Goal: Information Seeking & Learning: Learn about a topic

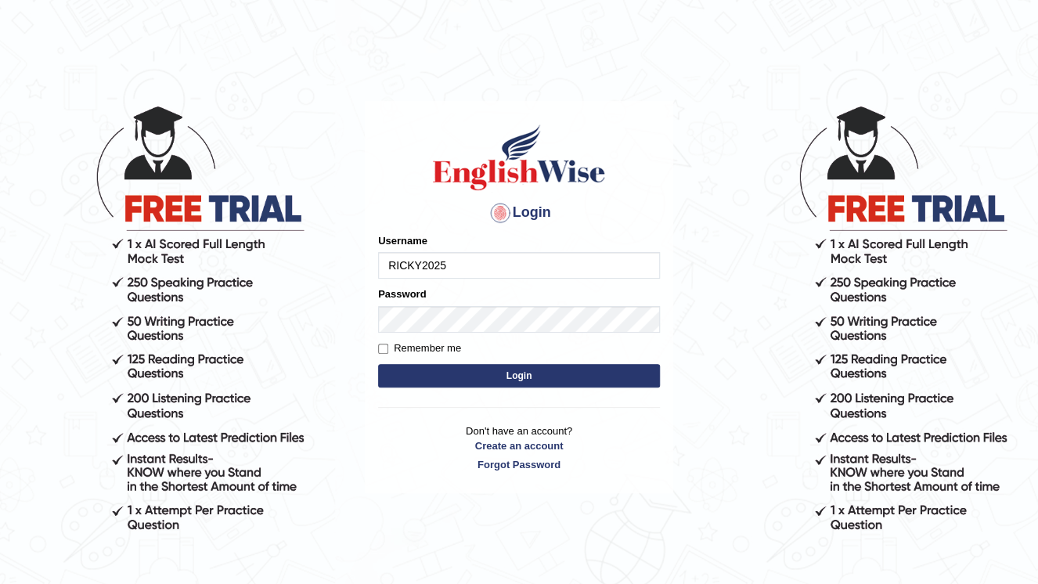
click at [378, 364] on button "Login" at bounding box center [519, 375] width 282 height 23
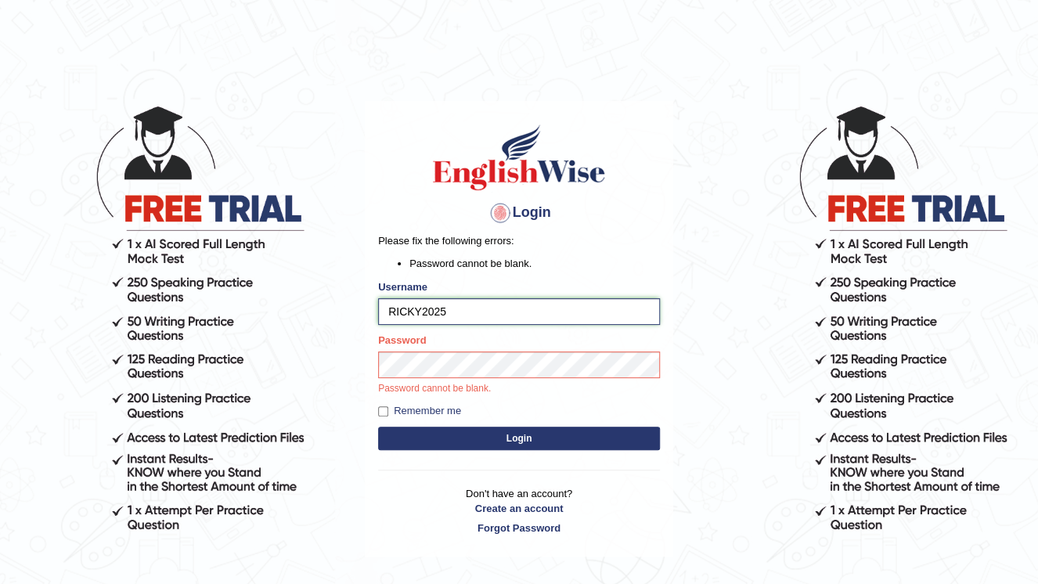
click at [417, 310] on input "RICKY2025" at bounding box center [519, 311] width 282 height 27
type input "Ricky2025"
click at [536, 439] on button "Login" at bounding box center [519, 438] width 282 height 23
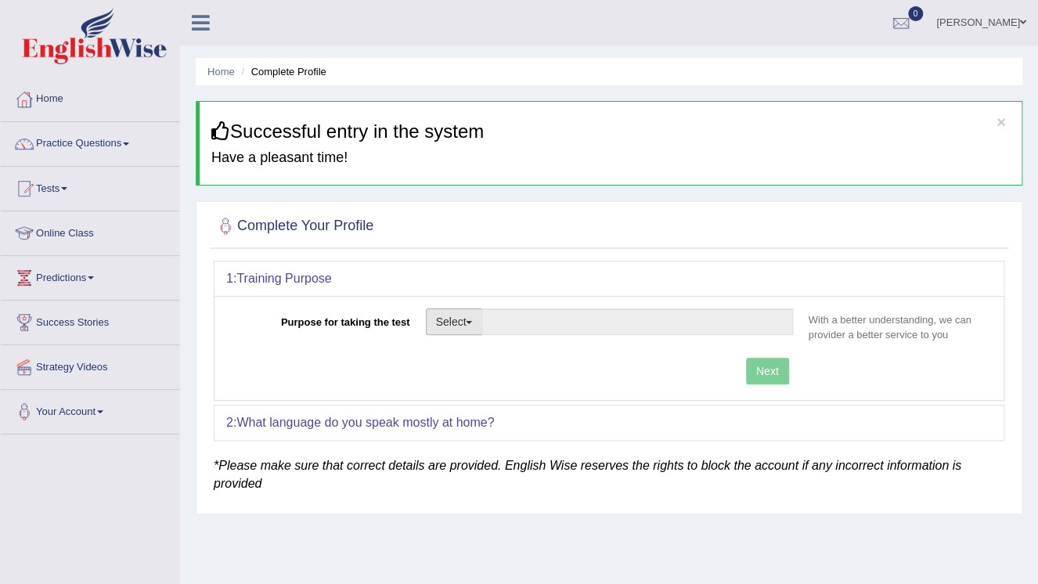
click at [470, 321] on span "button" at bounding box center [469, 322] width 6 height 3
click at [471, 321] on span "button" at bounding box center [469, 322] width 6 height 3
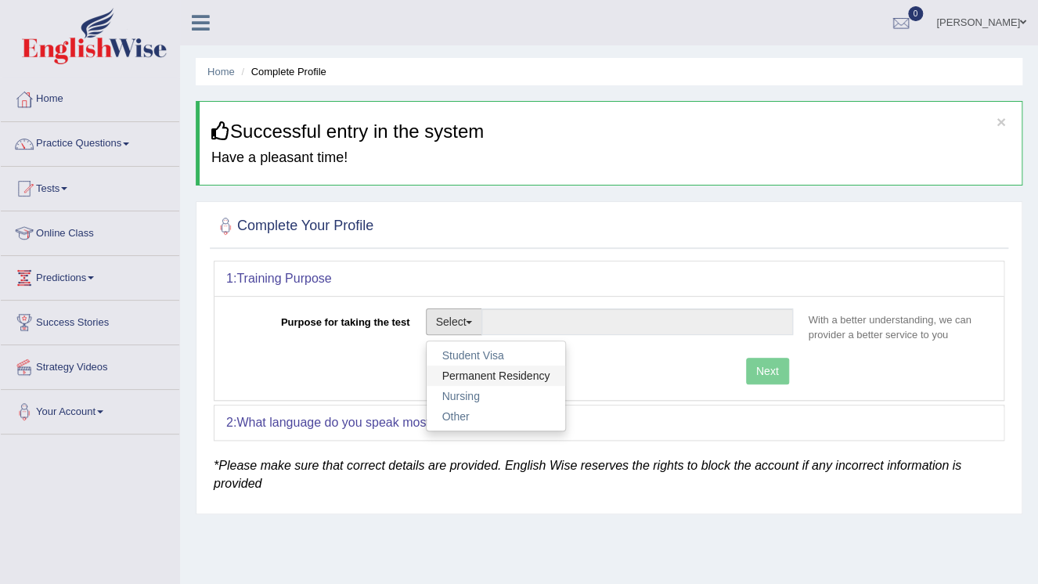
click at [464, 373] on link "Permanent Residency" at bounding box center [496, 376] width 139 height 20
type input "Permanent Residency"
click at [464, 373] on div "Purpose for taking the test Select Student Visa Permanent Residency Nursing Oth…" at bounding box center [609, 348] width 789 height 104
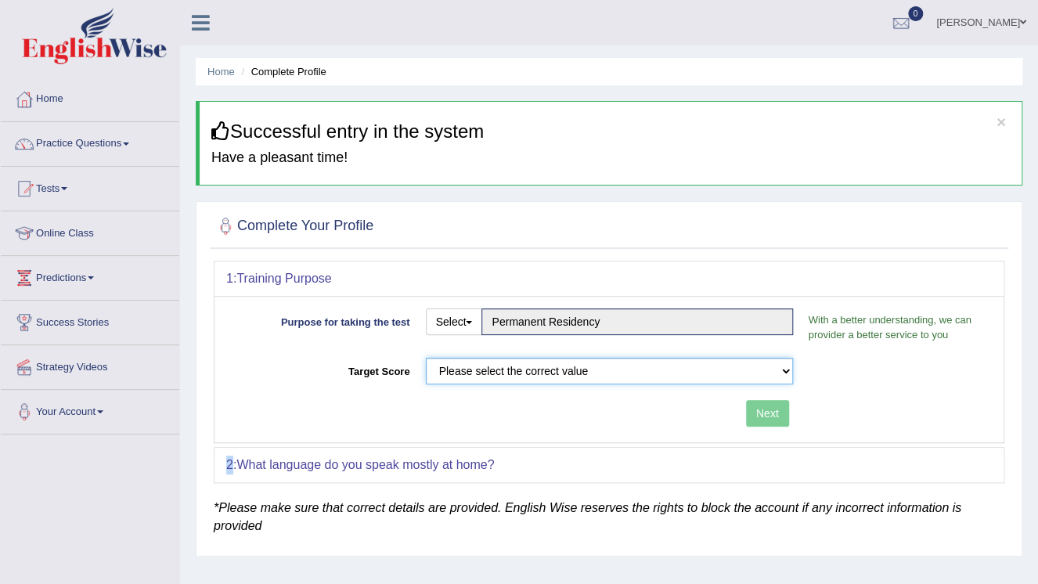
click at [786, 370] on select "Please select the correct value 50 (6 bands) 58 (6.5 bands) 65 (7 bands) 79 (8 …" at bounding box center [609, 371] width 367 height 27
select select "58"
click at [426, 358] on select "Please select the correct value 50 (6 bands) 58 (6.5 bands) 65 (7 bands) 79 (8 …" at bounding box center [609, 371] width 367 height 27
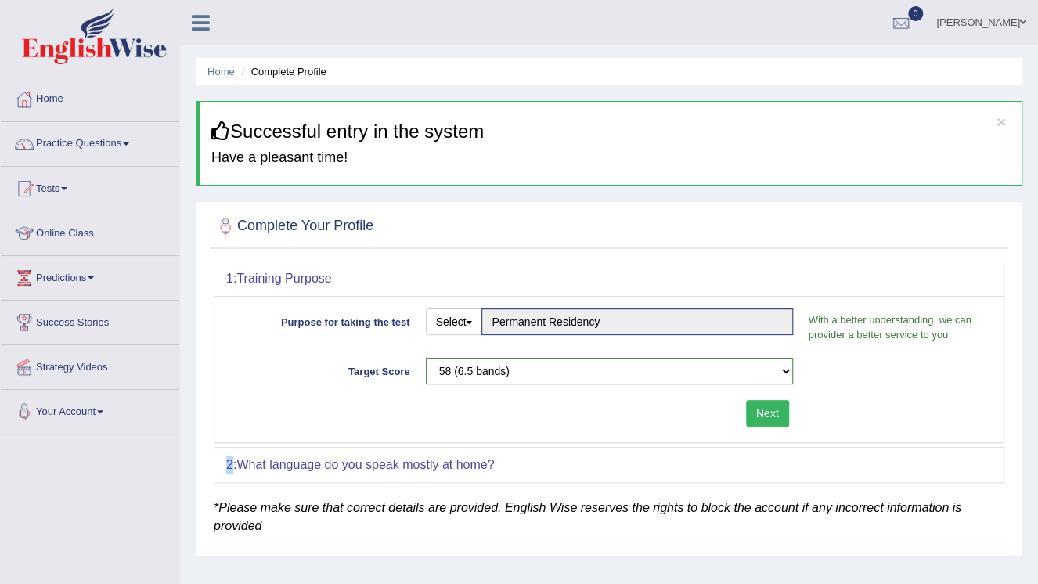
click at [767, 409] on button "Next" at bounding box center [767, 413] width 43 height 27
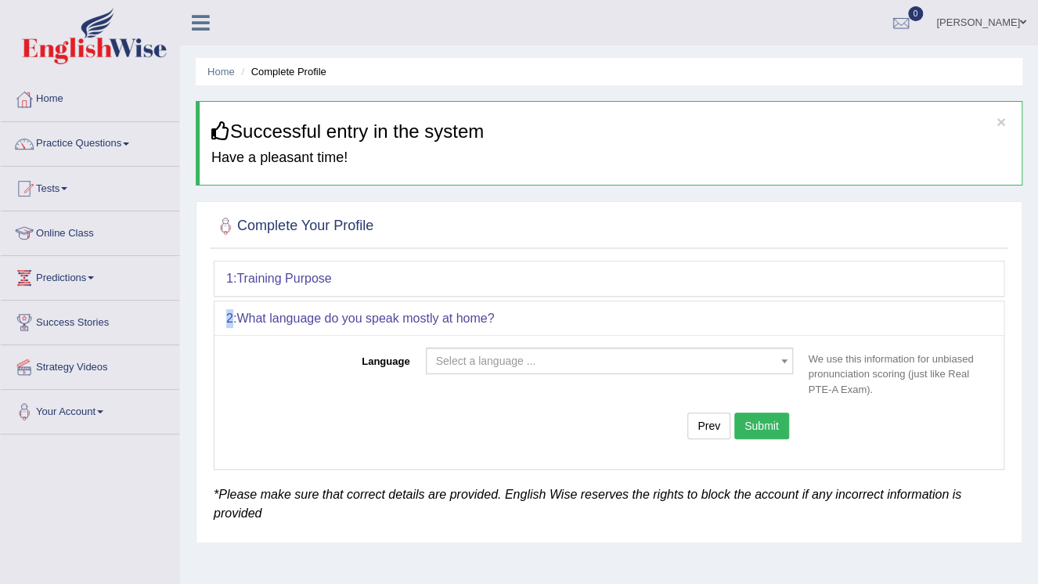
click at [767, 409] on div "1: Training Purpose Purpose for taking the test Select Student Visa Permanent R…" at bounding box center [609, 365] width 791 height 209
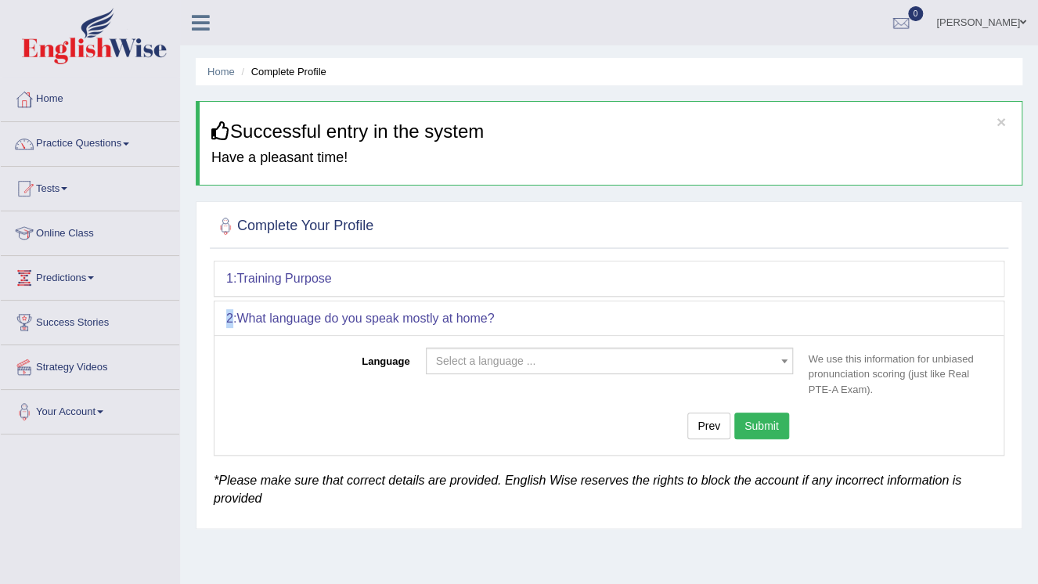
click at [783, 359] on b at bounding box center [785, 361] width 6 height 4
click at [482, 355] on span "Select a language ..." at bounding box center [486, 361] width 100 height 13
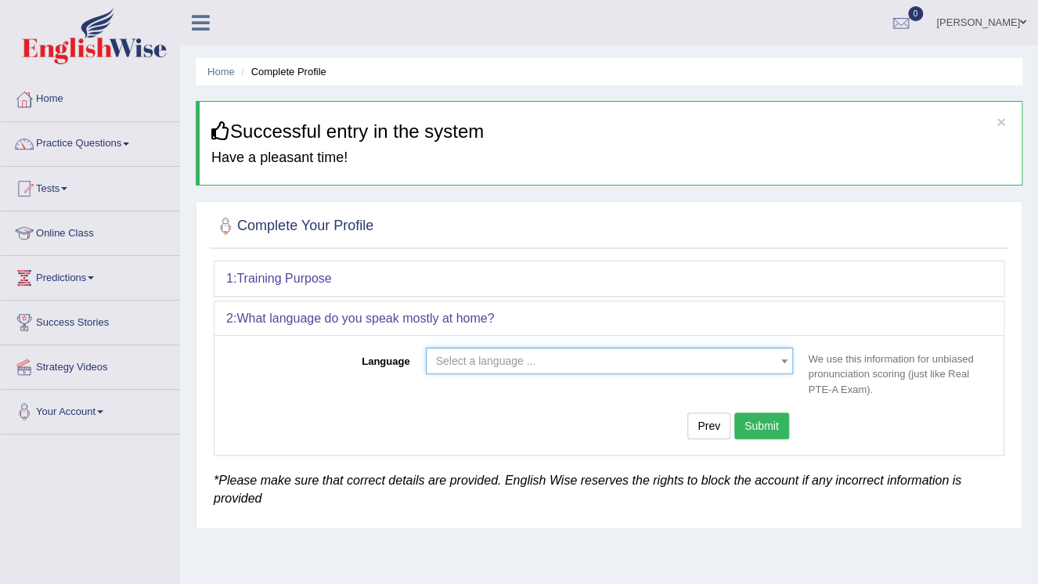
click at [482, 355] on span "Select a language ..." at bounding box center [486, 361] width 100 height 13
click at [489, 348] on span "Select a language ..." at bounding box center [609, 361] width 367 height 27
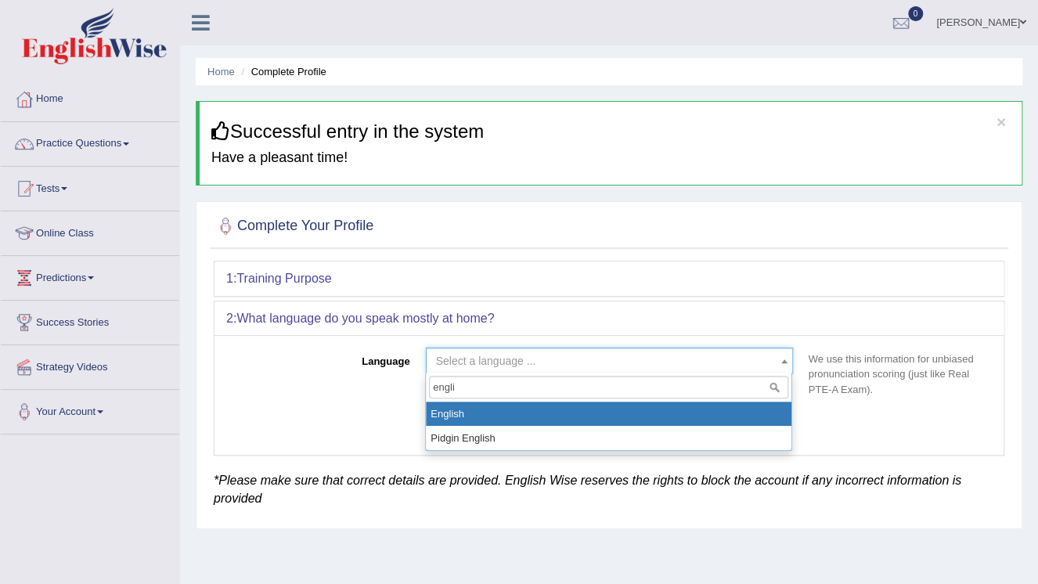
type input "engli"
select select "English"
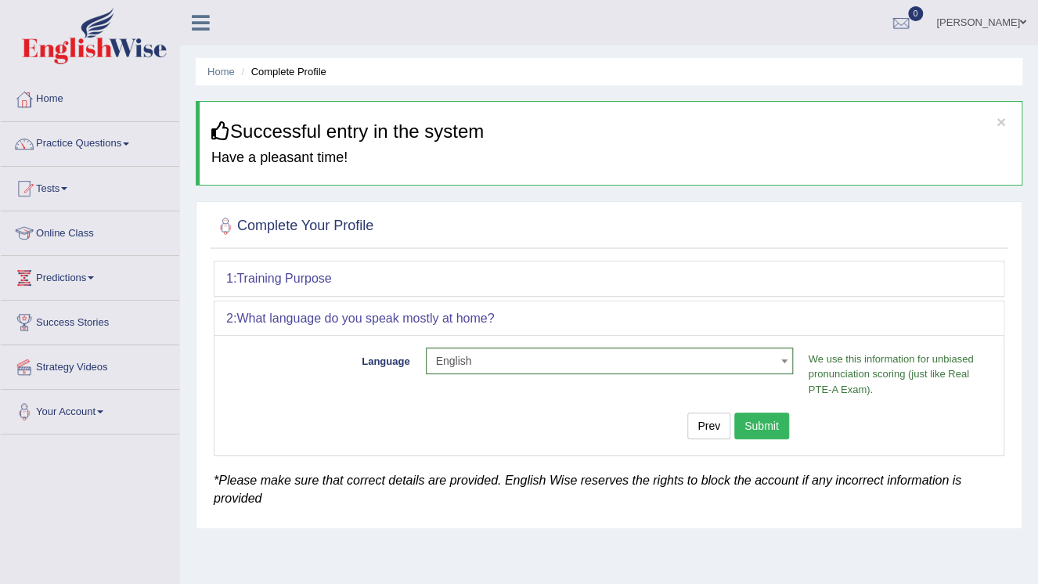
click at [773, 424] on button "Submit" at bounding box center [762, 426] width 55 height 27
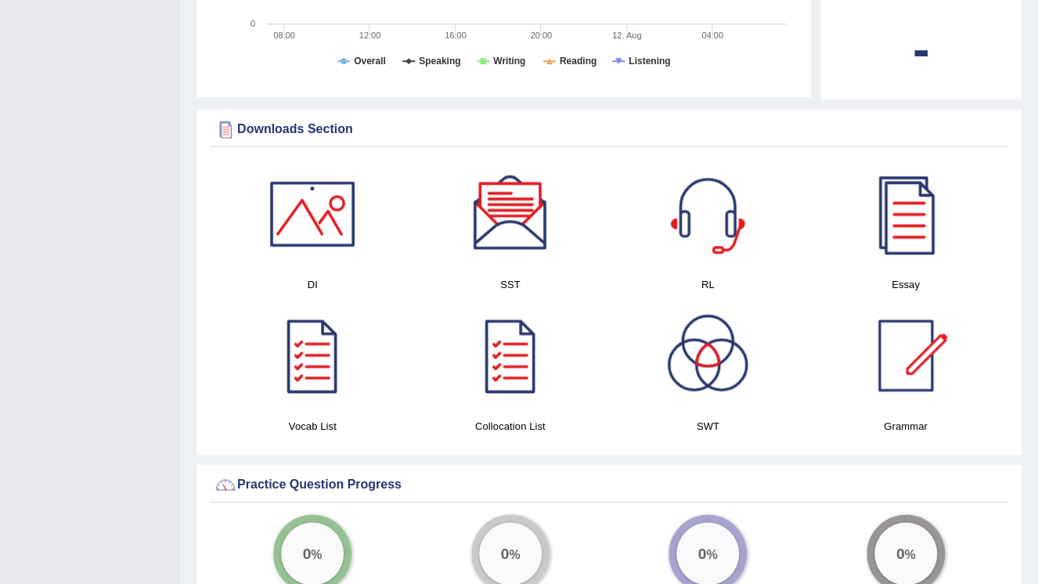
scroll to position [752, 0]
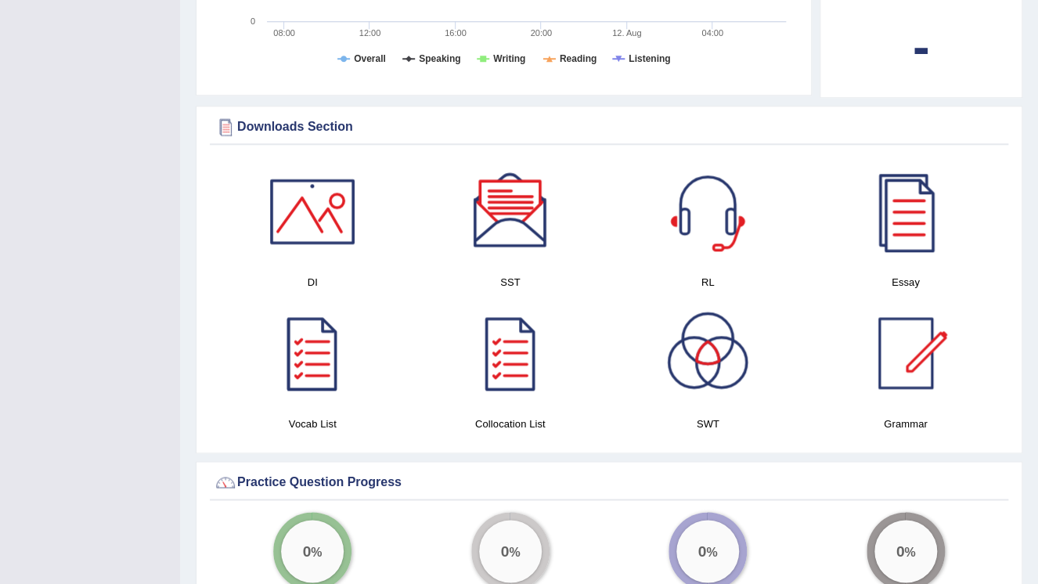
click at [322, 313] on div at bounding box center [313, 353] width 110 height 110
click at [498, 329] on div at bounding box center [511, 353] width 110 height 110
click at [911, 356] on div at bounding box center [906, 353] width 110 height 110
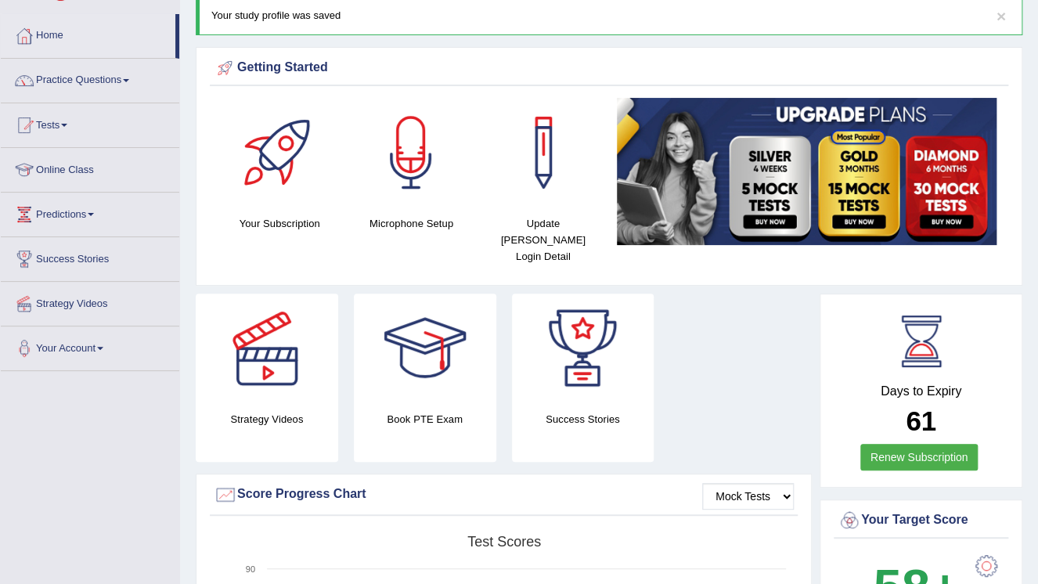
scroll to position [63, 0]
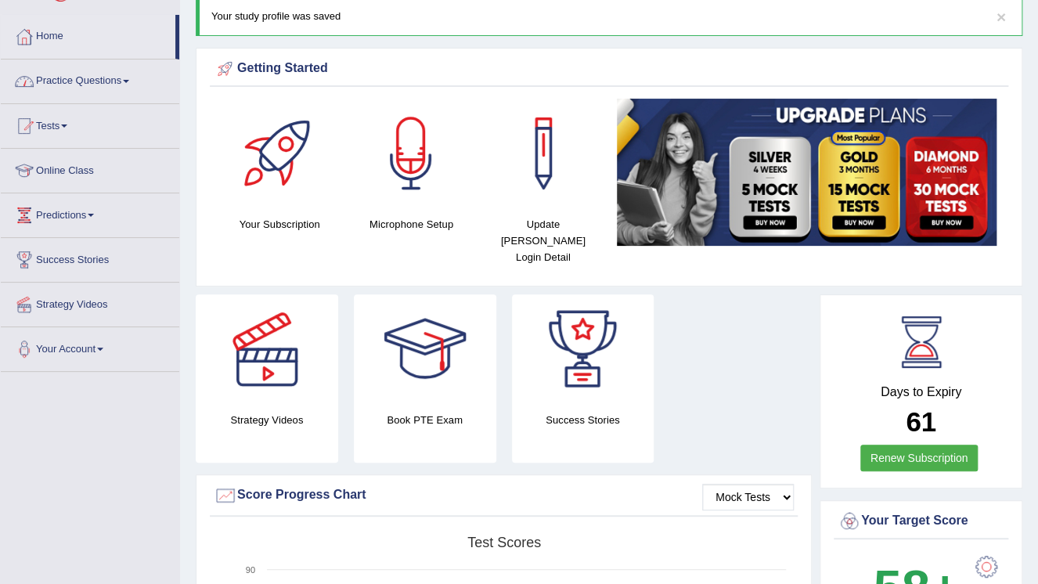
click at [122, 84] on link "Practice Questions" at bounding box center [90, 79] width 179 height 39
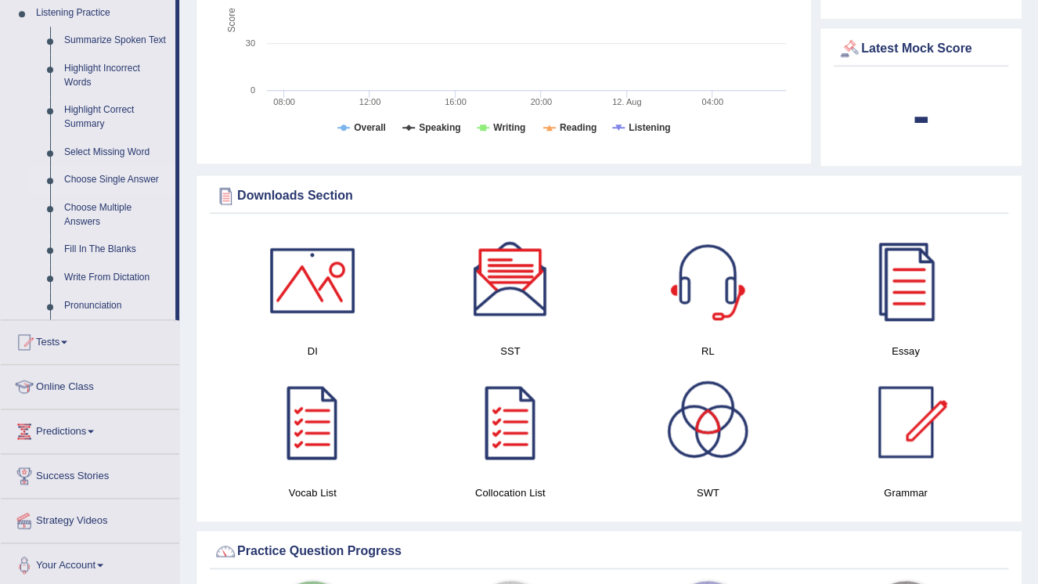
scroll to position [689, 0]
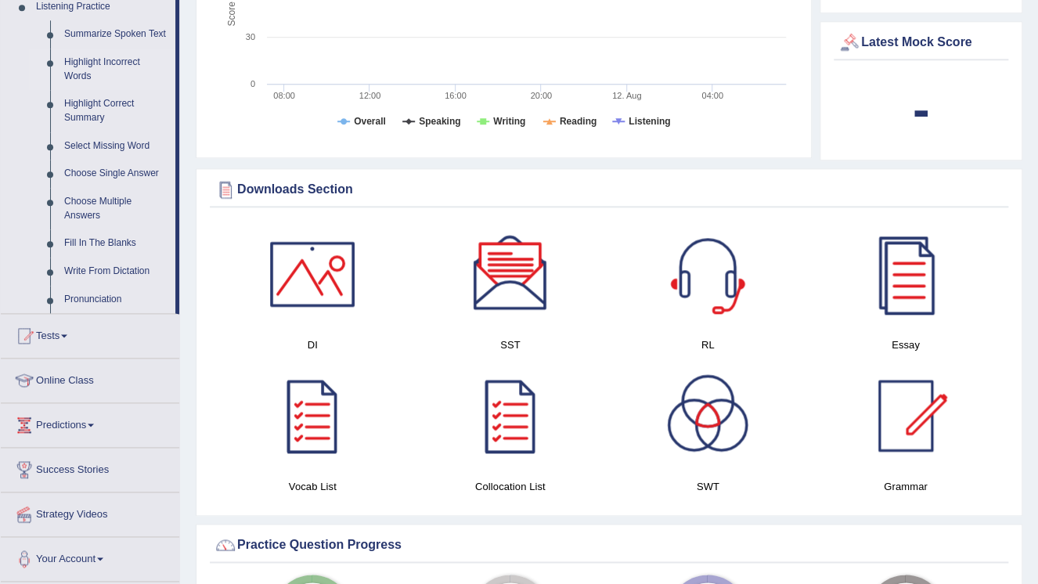
click at [83, 60] on link "Highlight Incorrect Words" at bounding box center [116, 70] width 118 height 42
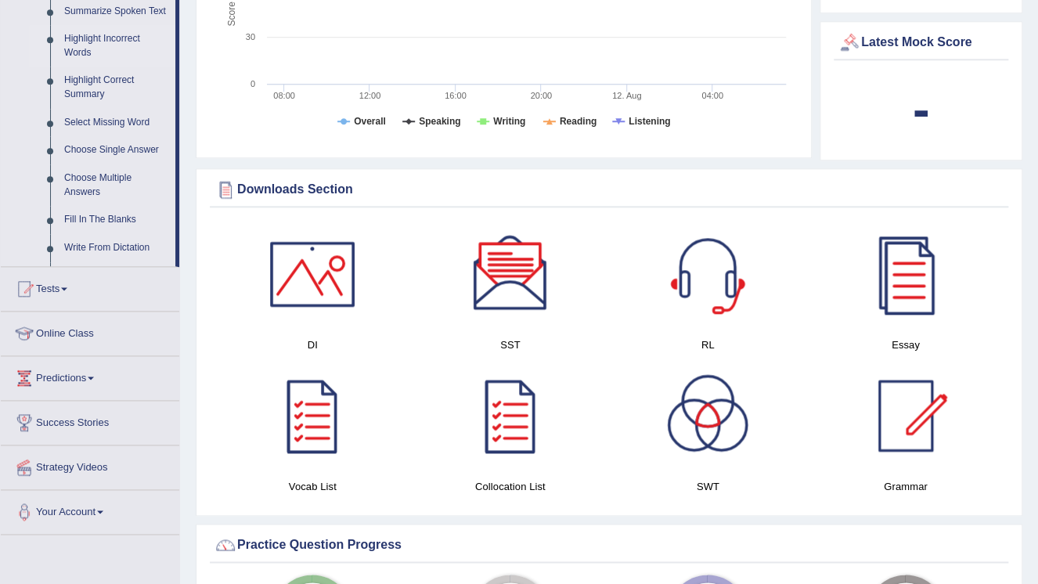
click at [83, 60] on ul "Summarize Spoken Text Highlight Incorrect Words Highlight Correct Summary Selec…" at bounding box center [102, 136] width 146 height 276
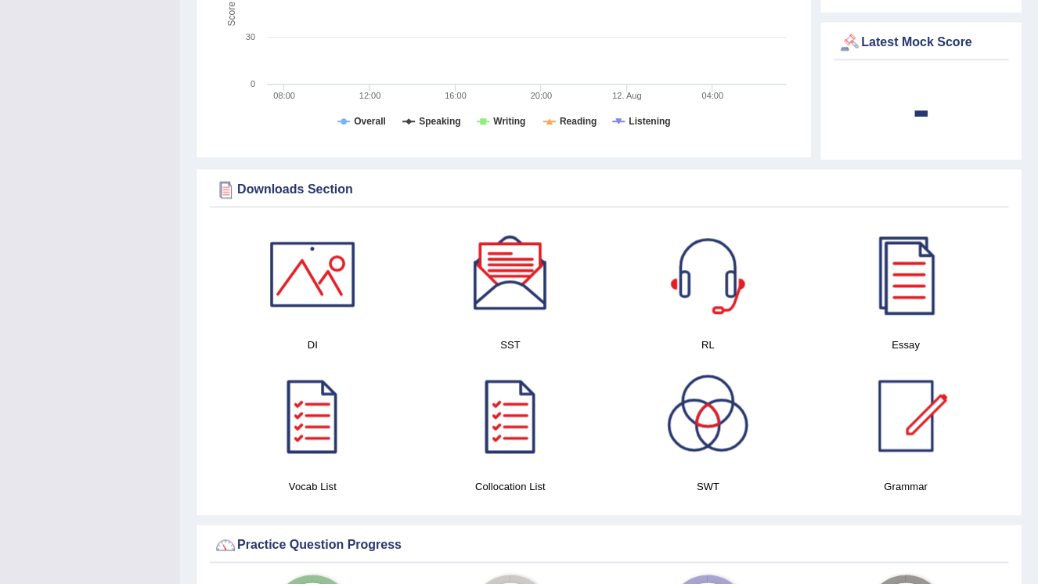
scroll to position [254, 0]
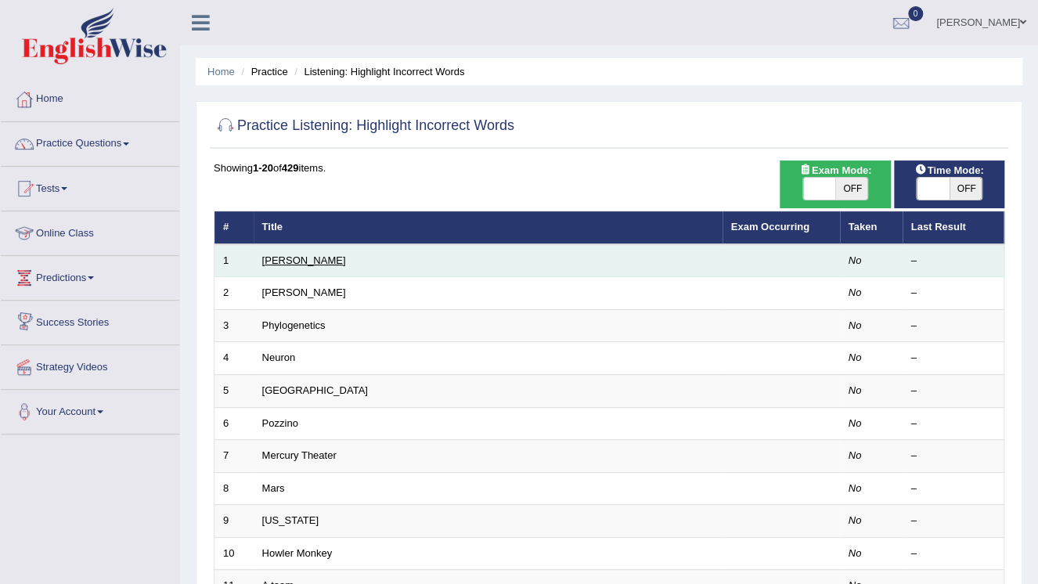
click at [266, 255] on link "[PERSON_NAME]" at bounding box center [304, 261] width 84 height 12
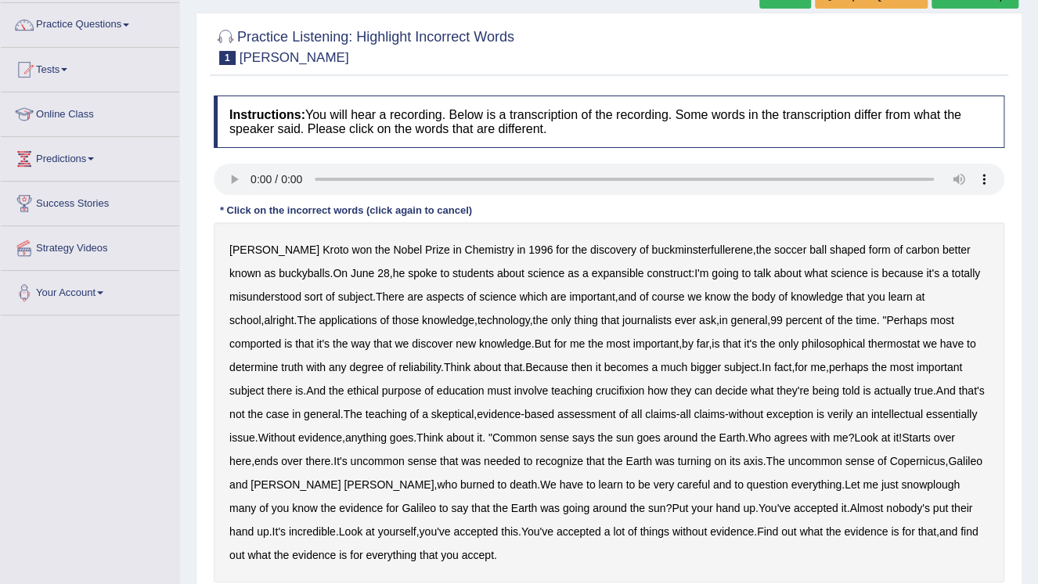
scroll to position [125, 0]
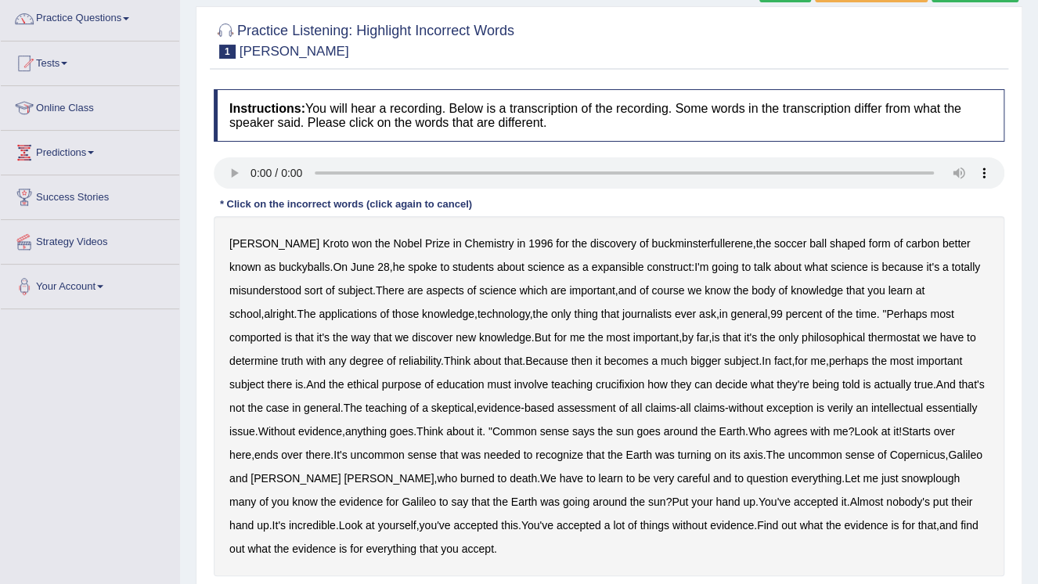
click at [590, 243] on b "discovery" at bounding box center [613, 243] width 46 height 13
click at [659, 246] on b "buckminsterfullerene" at bounding box center [702, 243] width 101 height 13
click at [712, 263] on b "going" at bounding box center [725, 267] width 27 height 13
click at [669, 296] on b "course" at bounding box center [668, 290] width 33 height 13
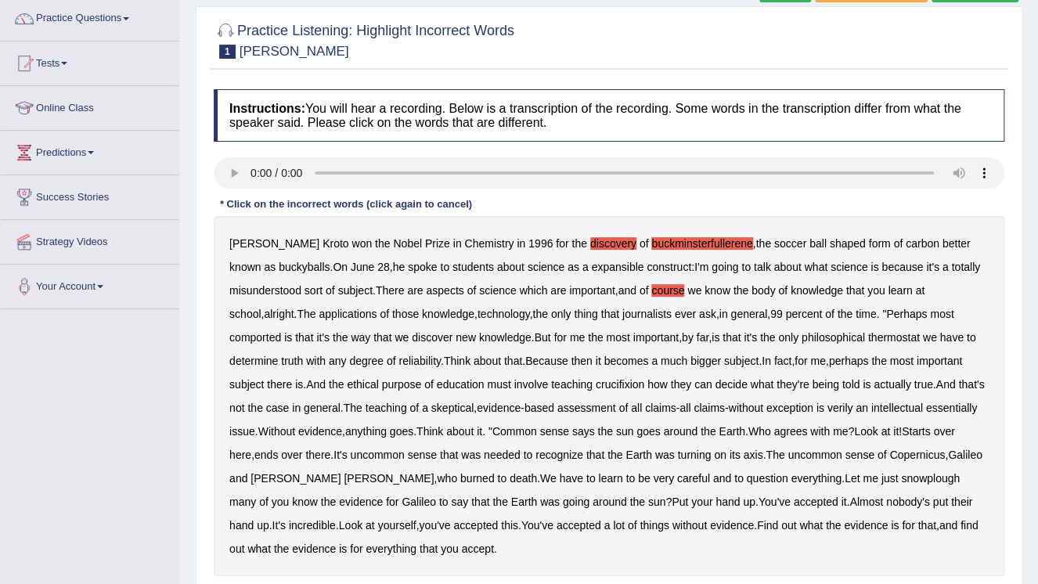
click at [669, 296] on div "Harold Kroto won the Nobel Prize in Chemistry in 1996 for the discovery of buck…" at bounding box center [609, 396] width 791 height 360
click at [773, 285] on b "body" at bounding box center [763, 290] width 23 height 13
click at [665, 247] on b "buckminsterfullerene" at bounding box center [702, 243] width 101 height 13
click at [673, 296] on div "Harold Kroto won the Nobel Prize in Chemistry in 1996 for the discovery of buck…" at bounding box center [609, 396] width 791 height 360
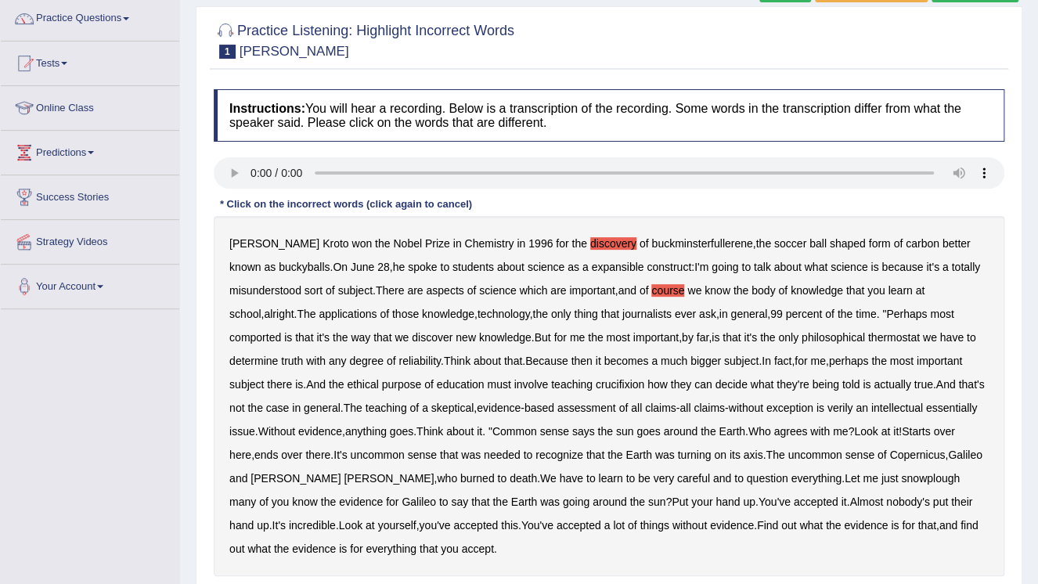
click at [590, 238] on b "discovery" at bounding box center [613, 243] width 46 height 13
click at [680, 294] on b "course" at bounding box center [668, 290] width 33 height 13
click at [591, 262] on b "expansible" at bounding box center [617, 267] width 52 height 13
click at [869, 337] on b "thermostat" at bounding box center [895, 337] width 52 height 13
click at [832, 409] on b "verily" at bounding box center [841, 408] width 26 height 13
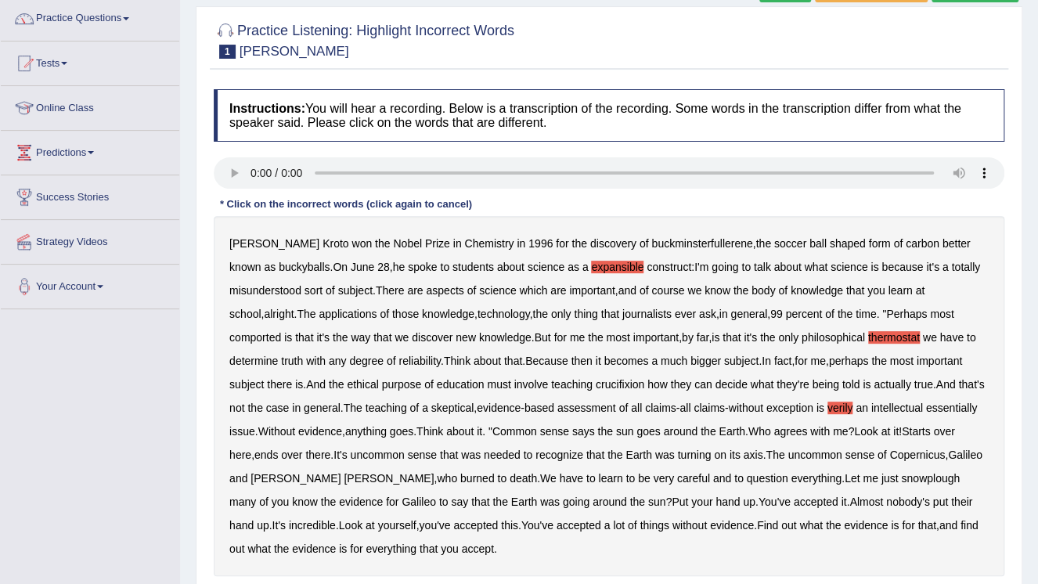
click at [901, 476] on b "snowplough" at bounding box center [930, 478] width 59 height 13
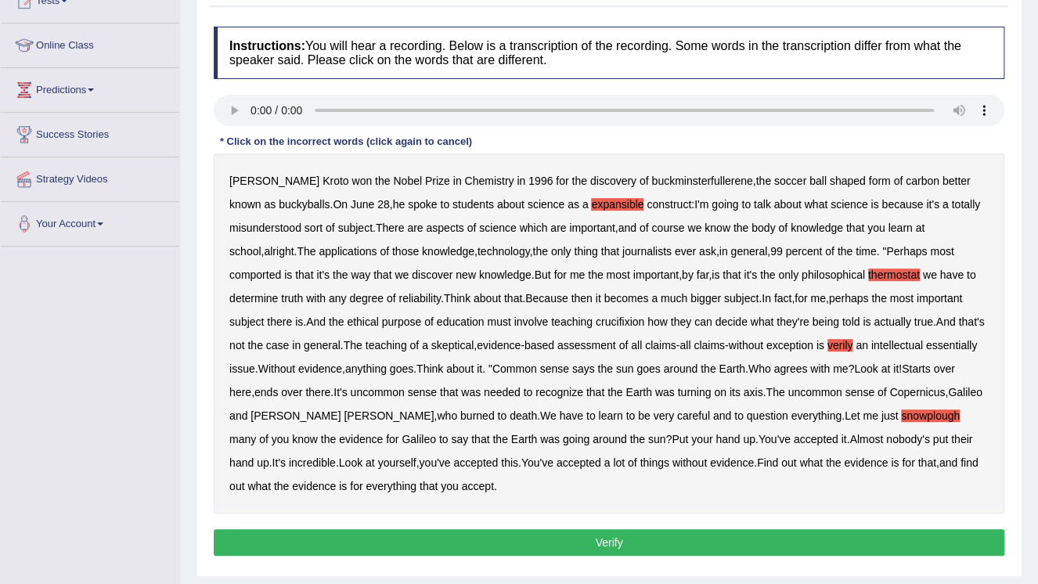
click at [616, 538] on button "Verify" at bounding box center [609, 542] width 791 height 27
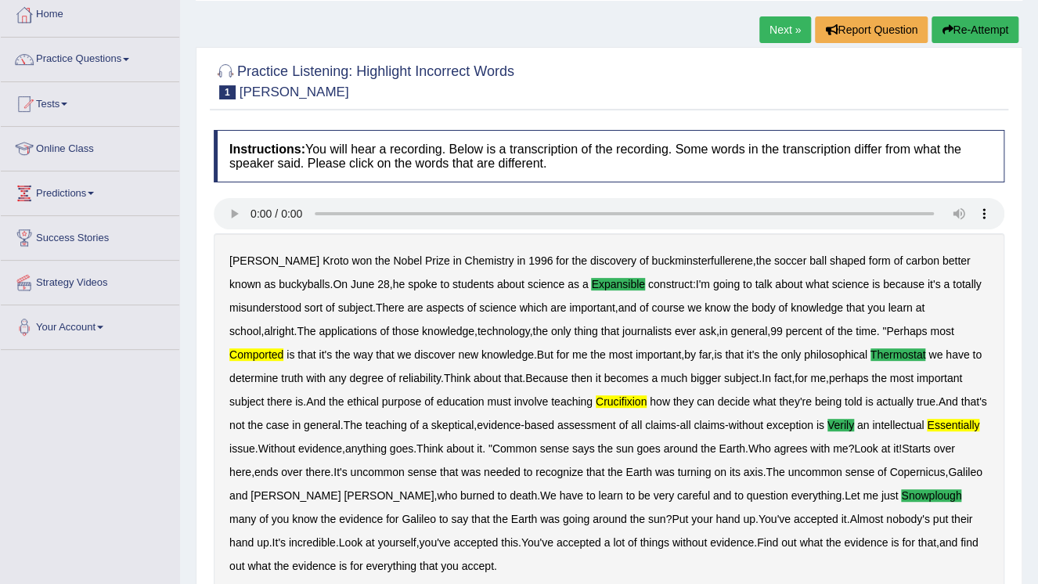
scroll to position [63, 0]
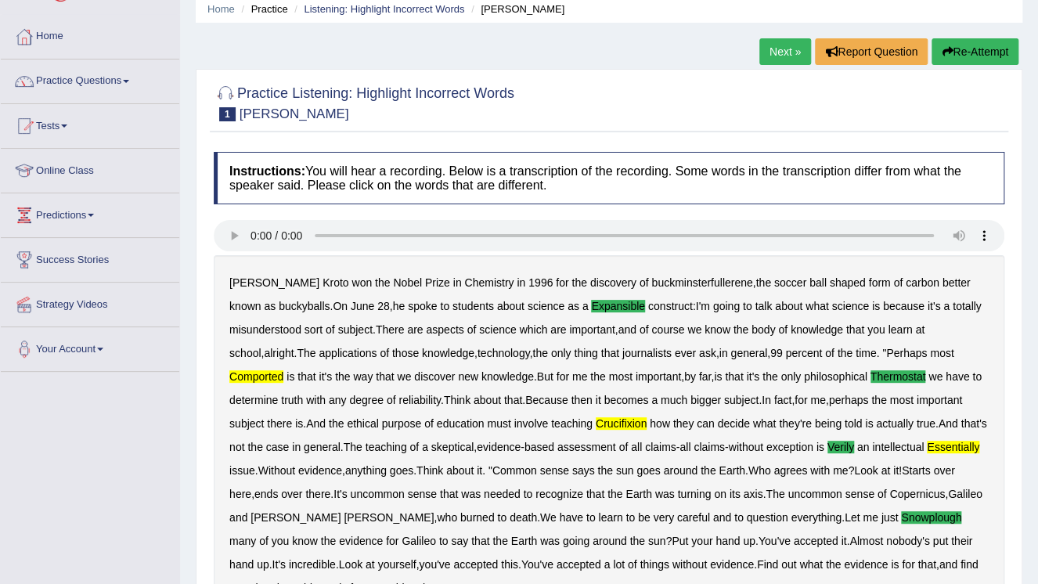
click at [987, 52] on button "Re-Attempt" at bounding box center [975, 51] width 87 height 27
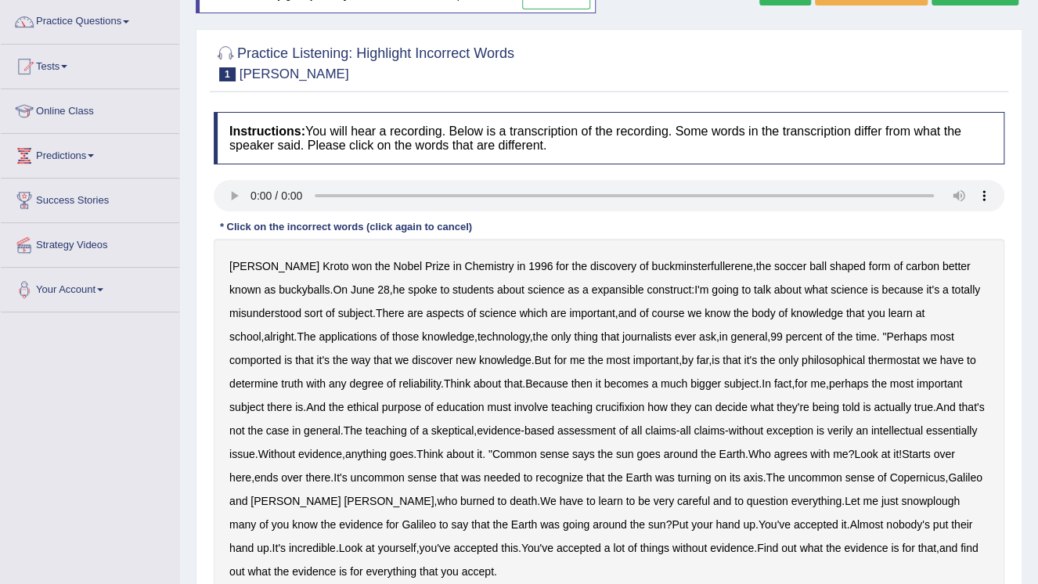
scroll to position [125, 0]
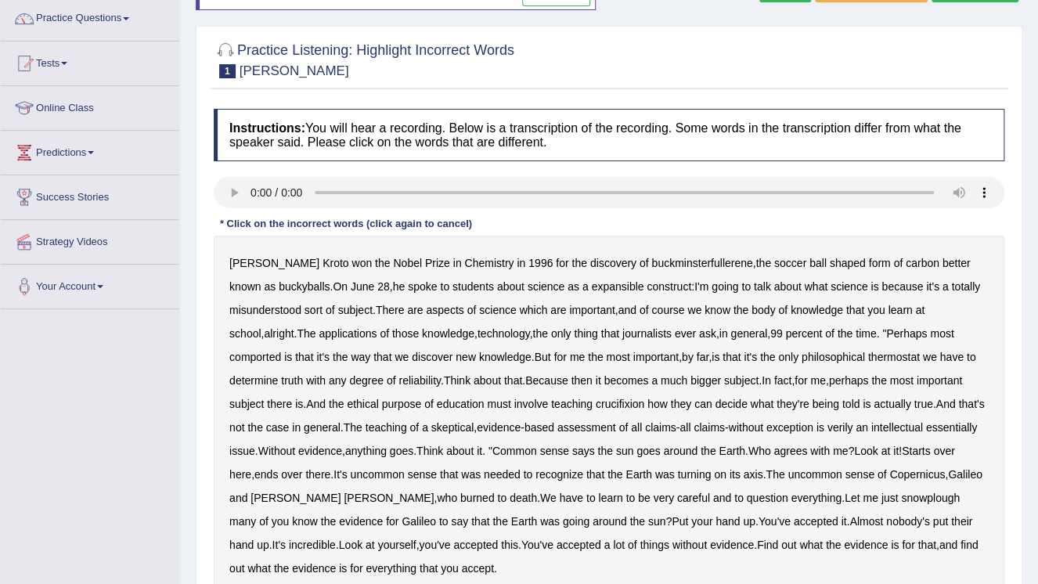
click at [591, 282] on b "expansible" at bounding box center [617, 286] width 52 height 13
click at [591, 283] on b "expansible" at bounding box center [617, 286] width 52 height 13
click at [591, 287] on b "expansible" at bounding box center [617, 286] width 52 height 13
click at [591, 285] on b "expansible" at bounding box center [617, 286] width 52 height 13
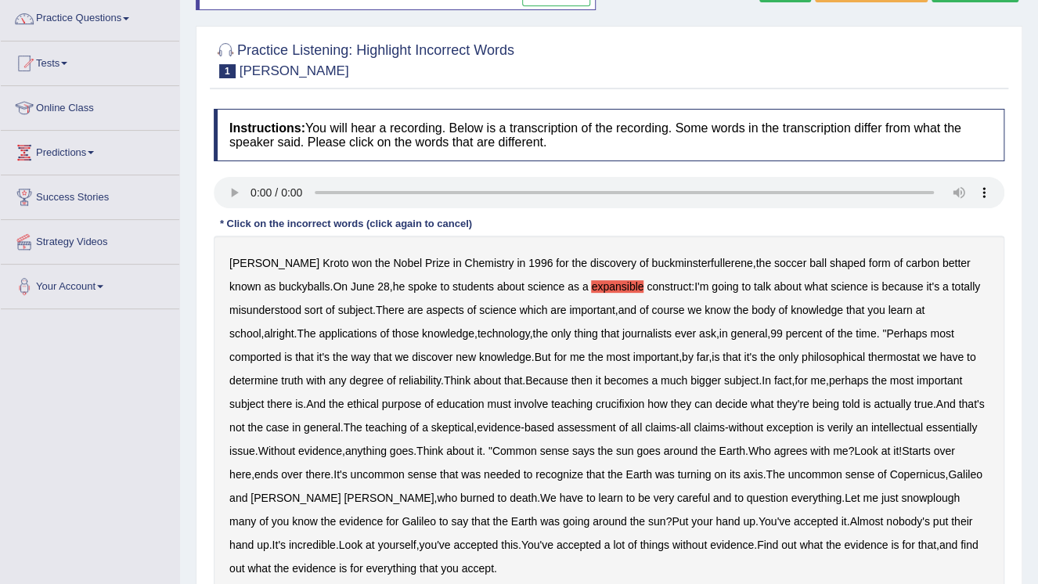
click at [869, 357] on b "thermostat" at bounding box center [895, 357] width 52 height 13
click at [596, 403] on b "crucifixion" at bounding box center [620, 404] width 49 height 13
click at [828, 428] on b "verily" at bounding box center [841, 427] width 26 height 13
click at [350, 473] on b "uncommon" at bounding box center [377, 474] width 54 height 13
click at [350, 472] on b "uncommon" at bounding box center [377, 474] width 54 height 13
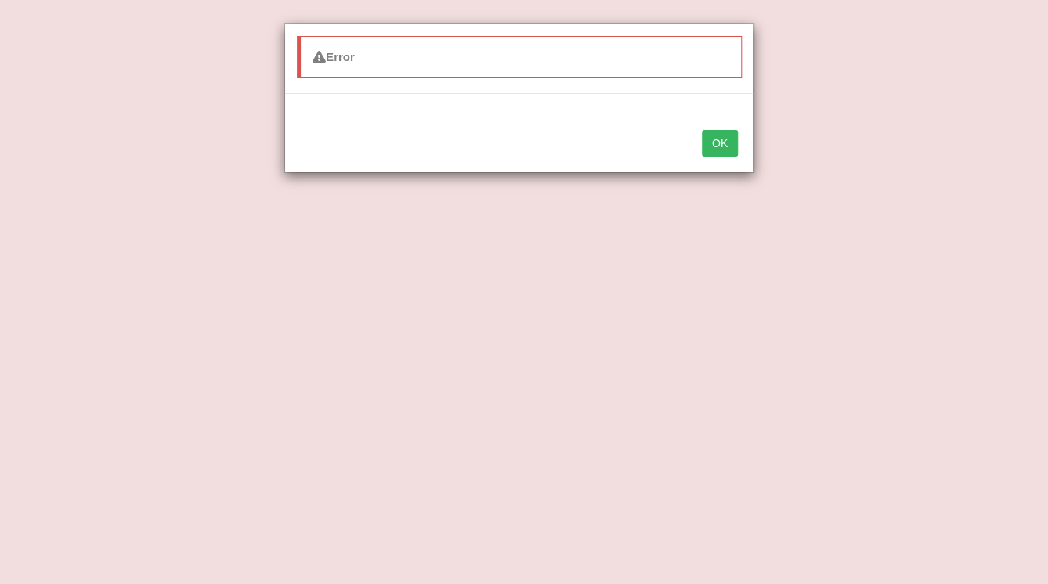
click at [725, 144] on button "OK" at bounding box center [720, 143] width 36 height 27
click at [725, 144] on div "OK" at bounding box center [519, 144] width 468 height 55
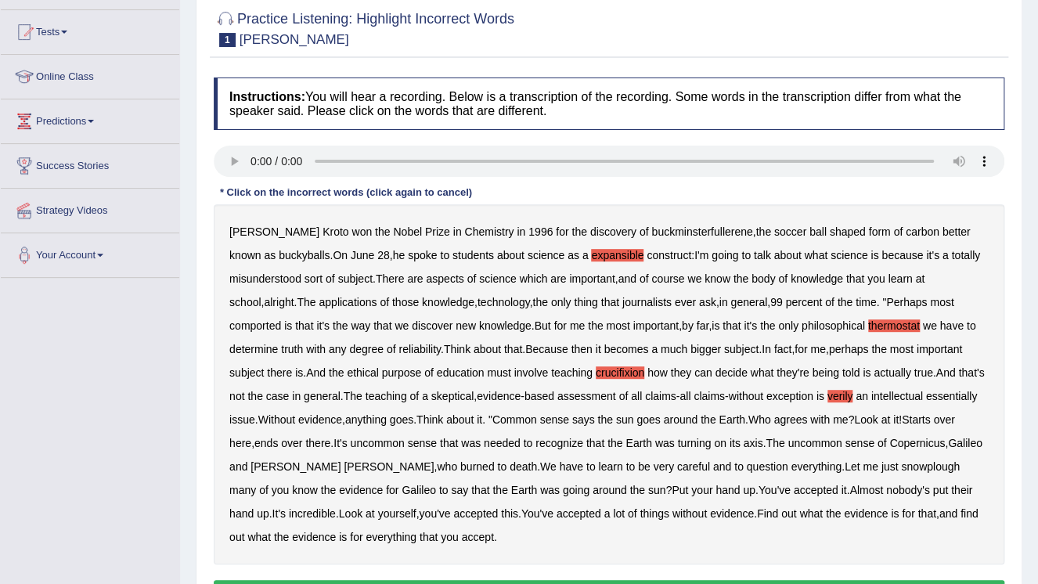
scroll to position [188, 0]
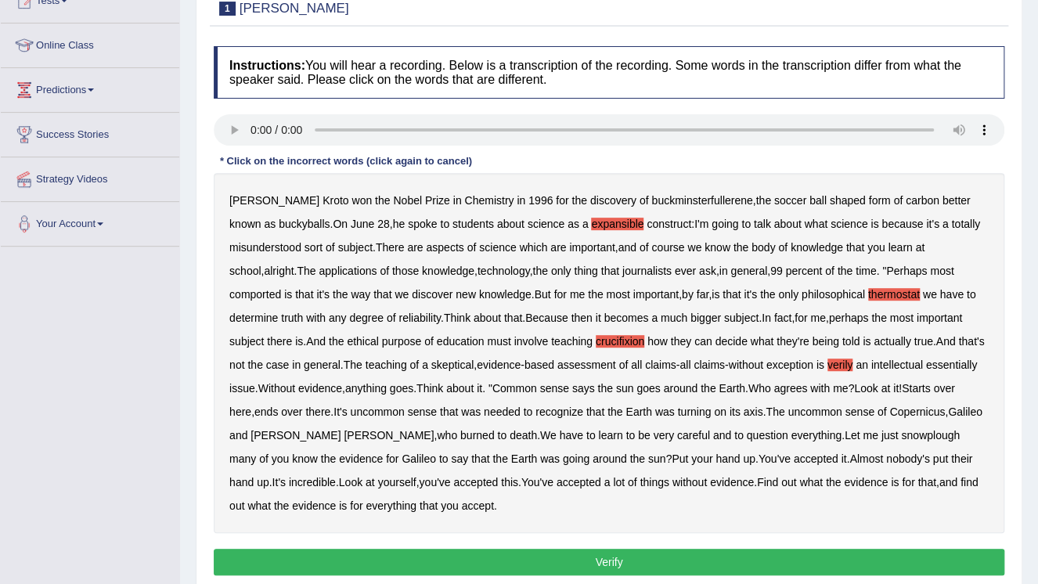
click at [561, 558] on button "Verify" at bounding box center [609, 562] width 791 height 27
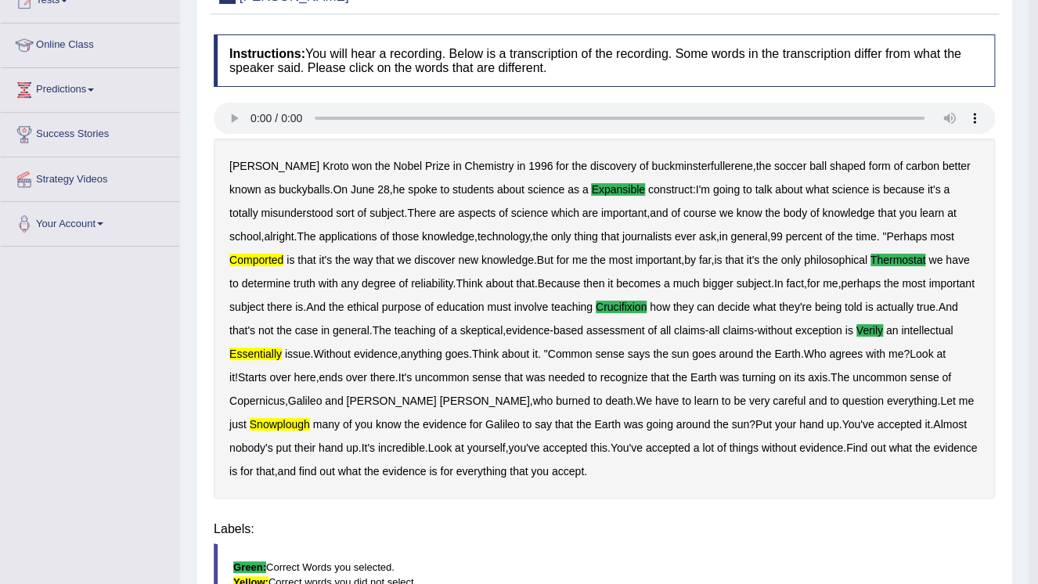
click at [561, 558] on div "Instructions: You will hear a recording. Below is a transcription of the record…" at bounding box center [604, 388] width 789 height 723
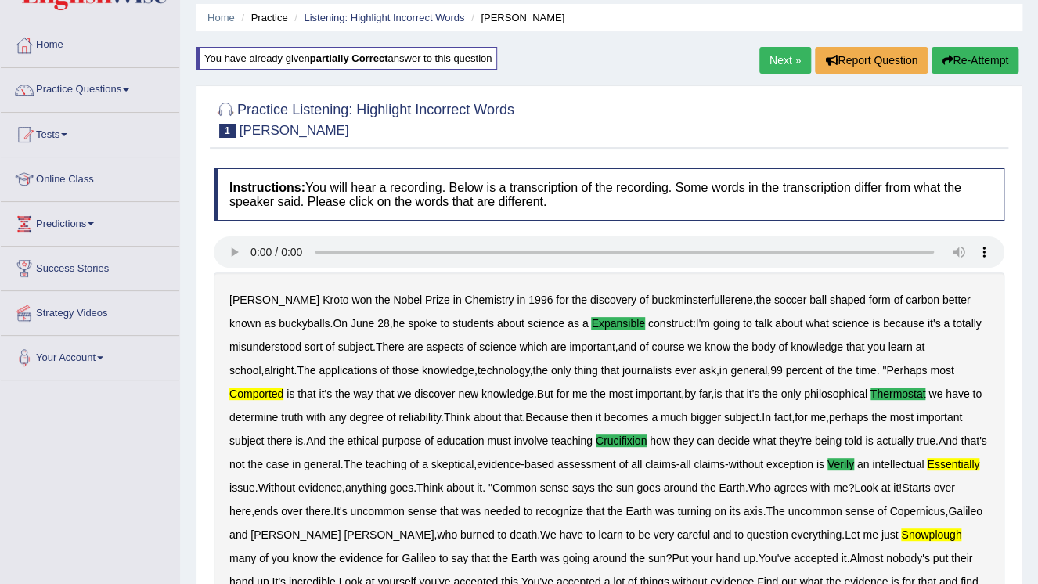
scroll to position [0, 0]
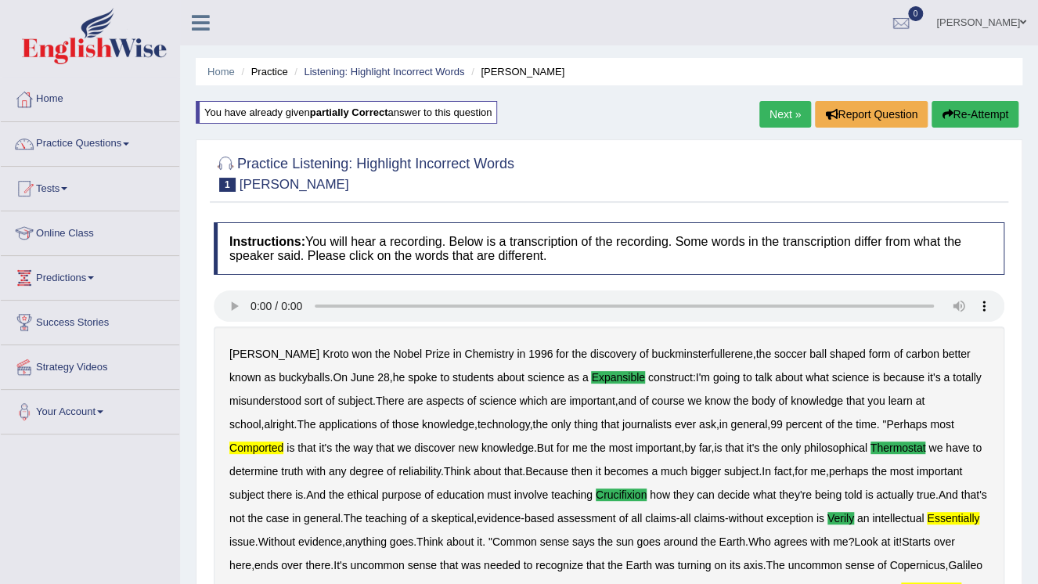
click at [970, 103] on button "Re-Attempt" at bounding box center [975, 114] width 87 height 27
click at [962, 114] on button "Re-Attempt" at bounding box center [975, 114] width 87 height 27
click at [968, 109] on button "Re-Attempt" at bounding box center [975, 114] width 87 height 27
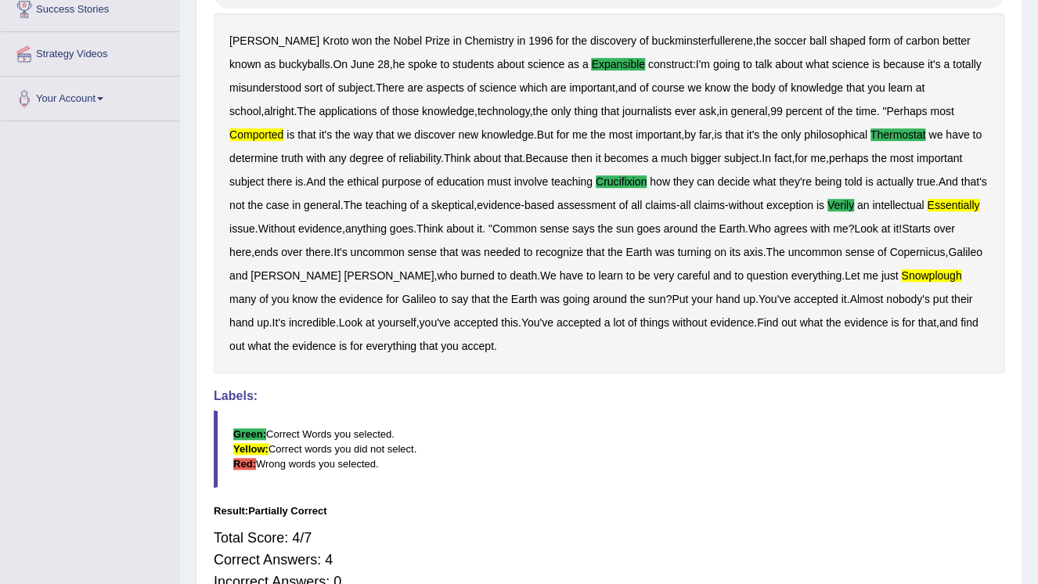
scroll to position [251, 0]
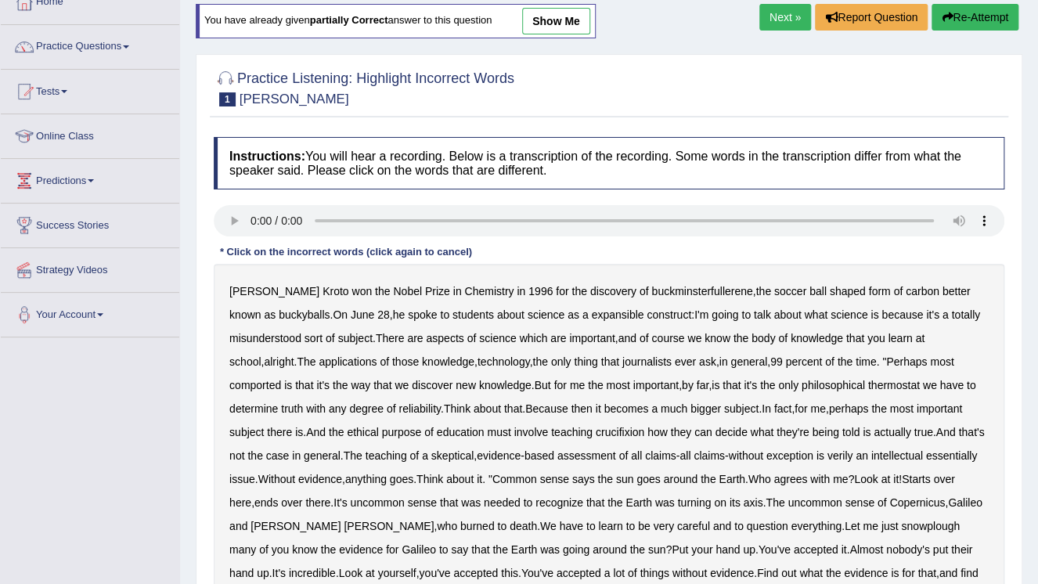
scroll to position [125, 0]
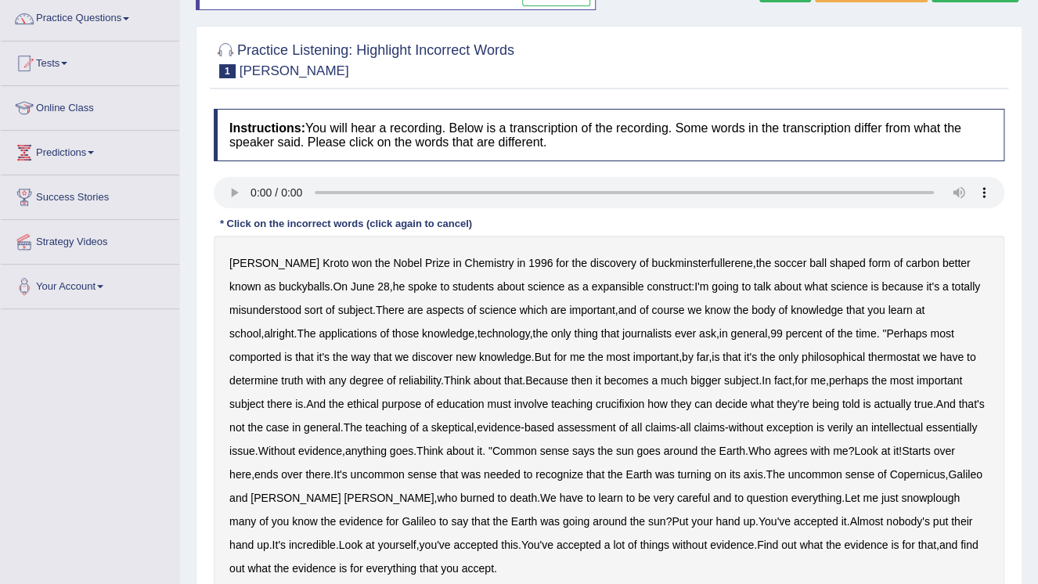
click at [591, 286] on b "expansible" at bounding box center [617, 286] width 52 height 13
click at [591, 287] on b "expansible" at bounding box center [617, 286] width 52 height 13
click at [281, 351] on b "comported" at bounding box center [255, 357] width 52 height 13
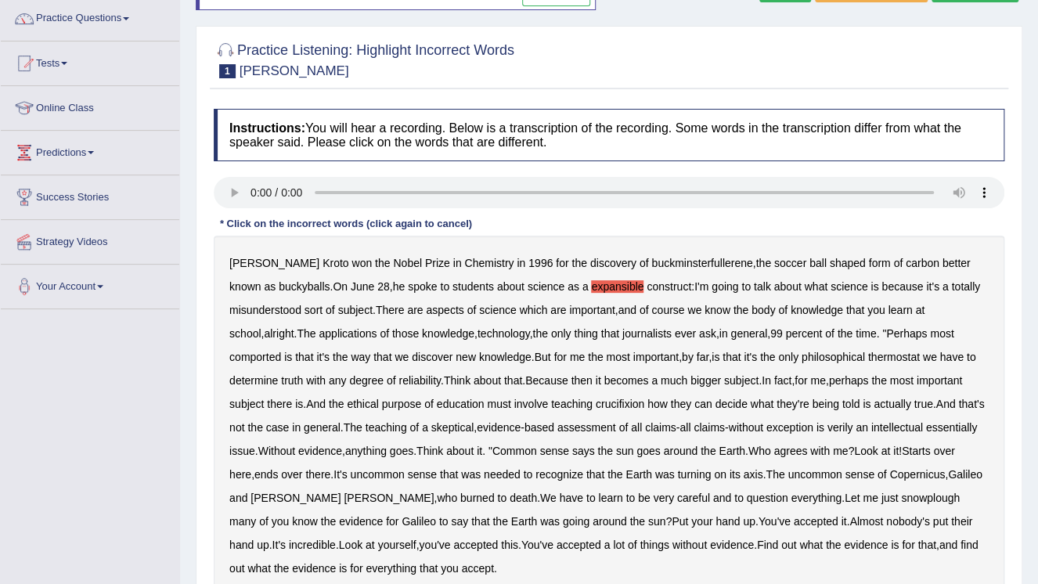
click at [281, 351] on b "comported" at bounding box center [255, 357] width 52 height 13
click at [869, 354] on b "thermostat" at bounding box center [895, 357] width 52 height 13
click at [596, 400] on b "crucifixion" at bounding box center [620, 404] width 49 height 13
click at [833, 426] on b "verily" at bounding box center [841, 427] width 26 height 13
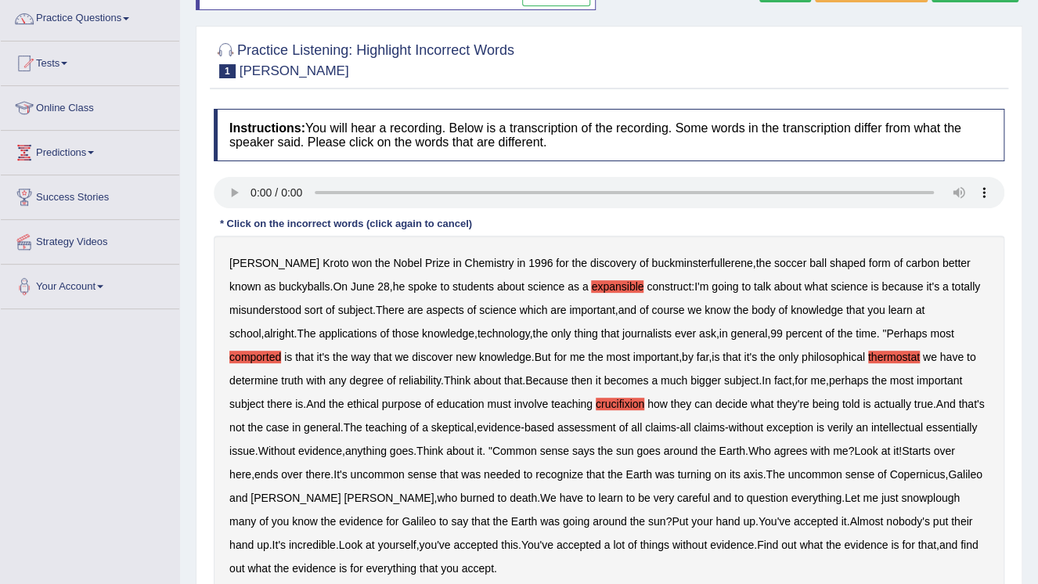
click at [833, 426] on b "verily" at bounding box center [841, 427] width 26 height 13
click at [744, 475] on b "axis" at bounding box center [754, 474] width 20 height 13
click at [901, 496] on b "snowplough" at bounding box center [930, 498] width 59 height 13
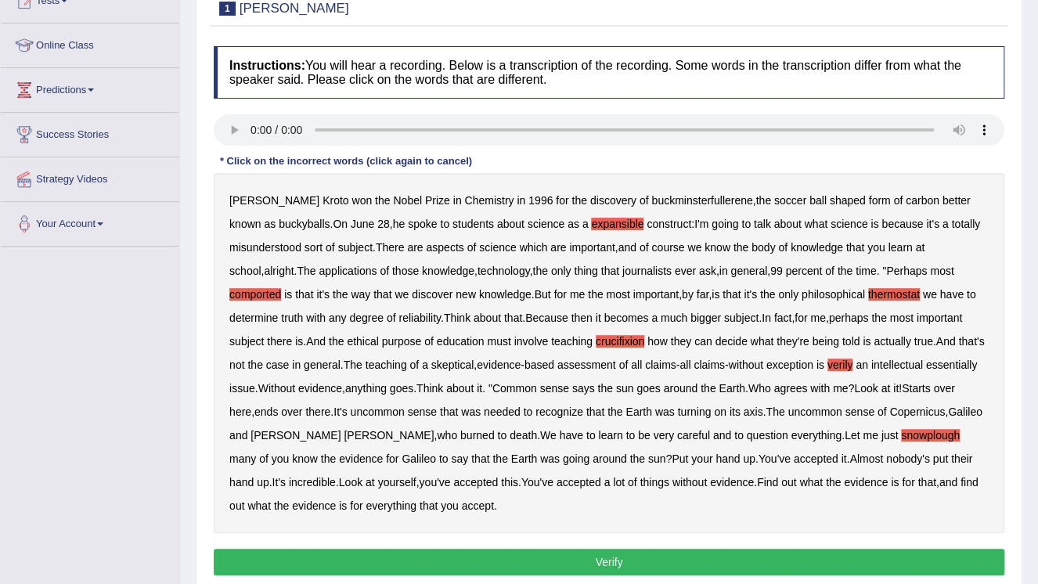
click at [598, 560] on button "Verify" at bounding box center [609, 562] width 791 height 27
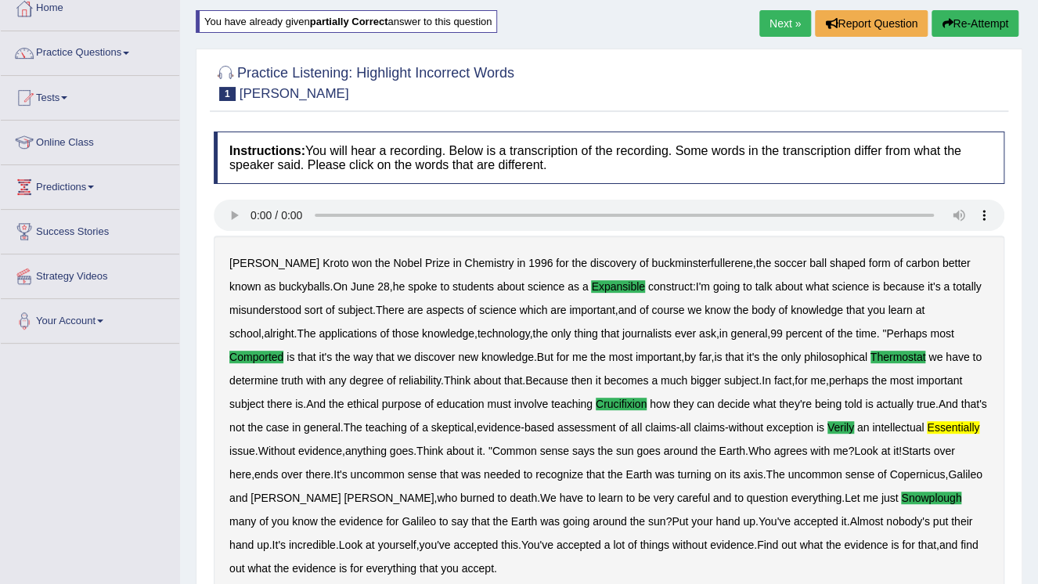
scroll to position [25, 0]
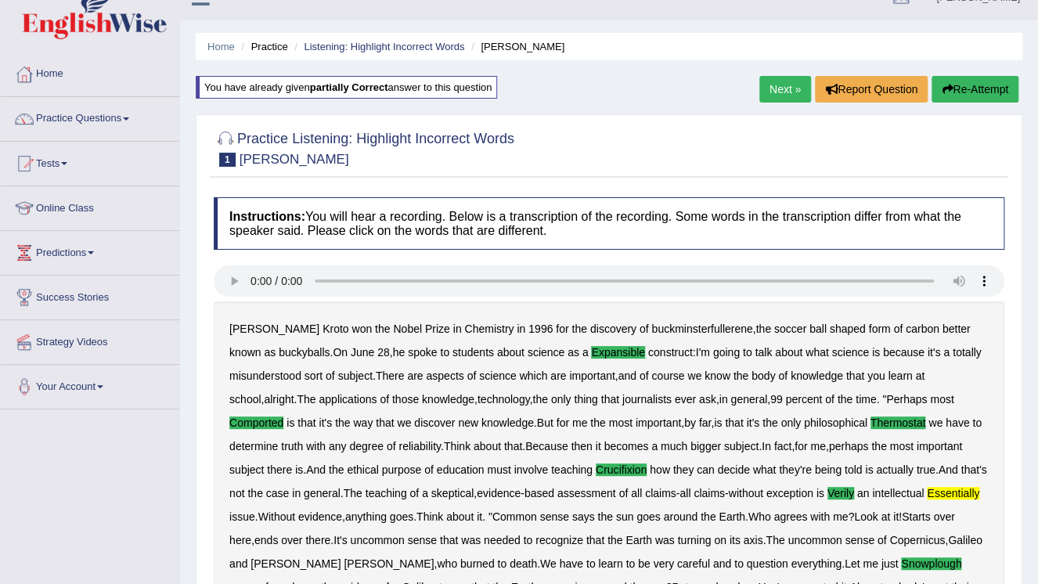
click at [974, 85] on button "Re-Attempt" at bounding box center [975, 89] width 87 height 27
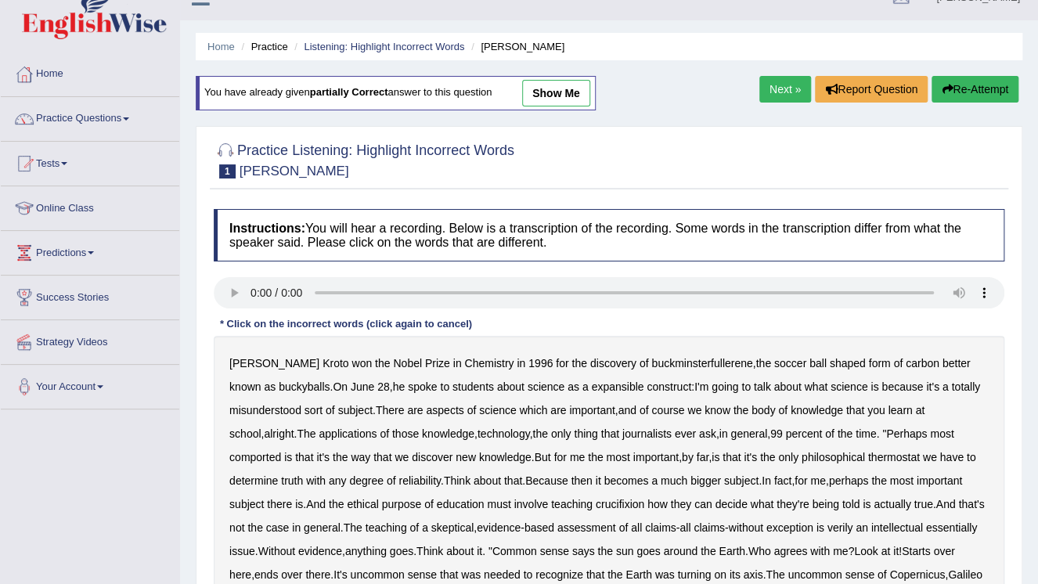
click at [591, 385] on b "expansible" at bounding box center [617, 387] width 52 height 13
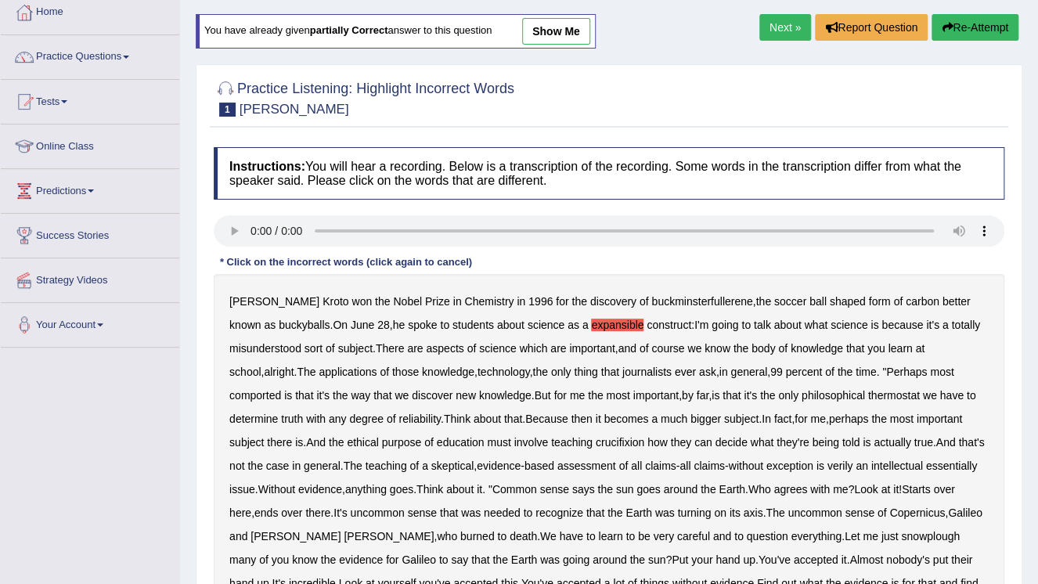
scroll to position [88, 0]
click at [281, 388] on b "comported" at bounding box center [255, 394] width 52 height 13
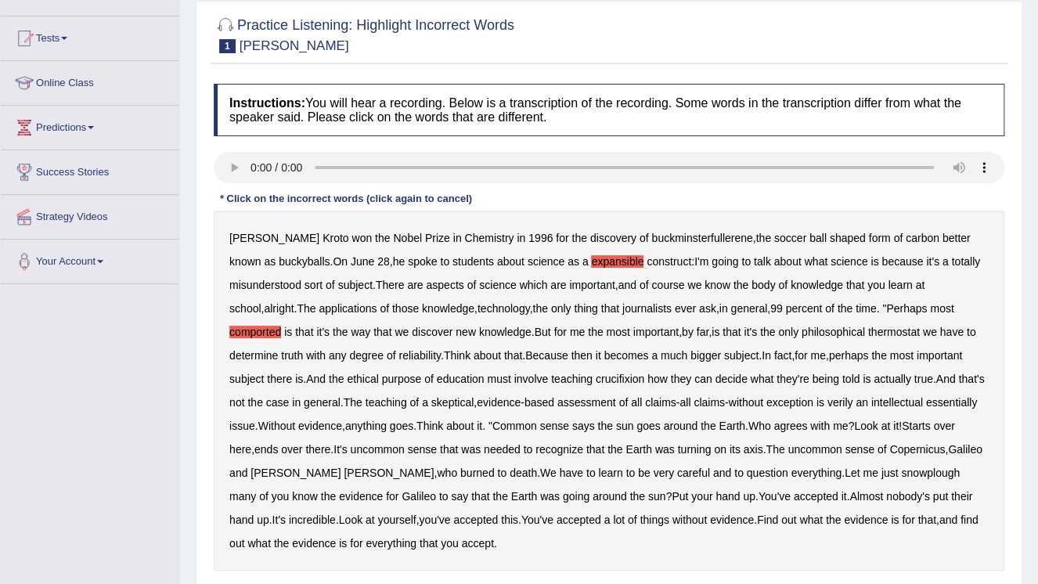
scroll to position [213, 0]
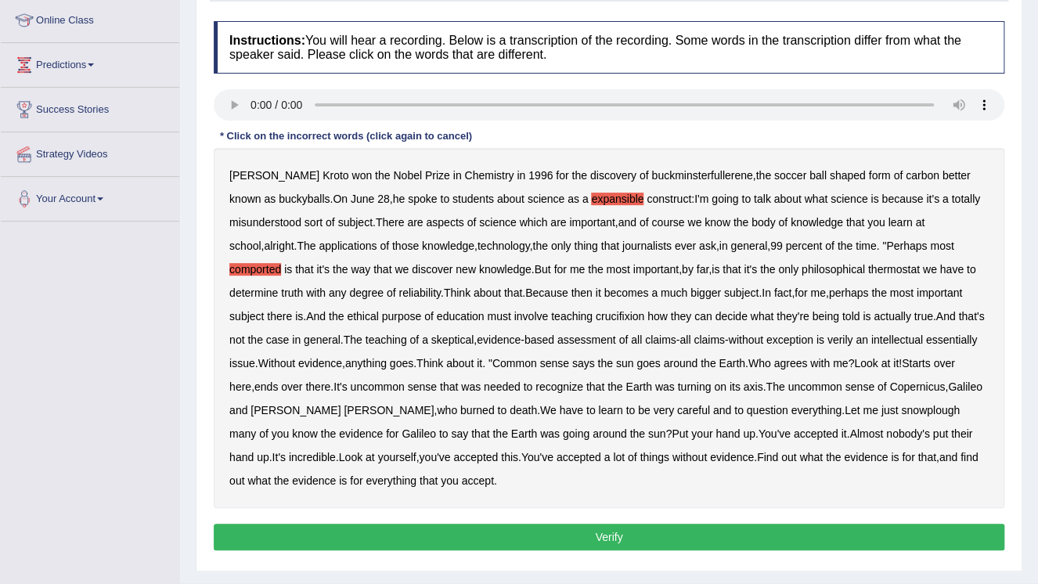
click at [596, 312] on b "crucifixion" at bounding box center [620, 316] width 49 height 13
click at [596, 316] on b "crucifixion" at bounding box center [620, 316] width 49 height 13
click at [828, 338] on b "verily" at bounding box center [841, 340] width 26 height 13
click at [744, 386] on b "axis" at bounding box center [754, 387] width 20 height 13
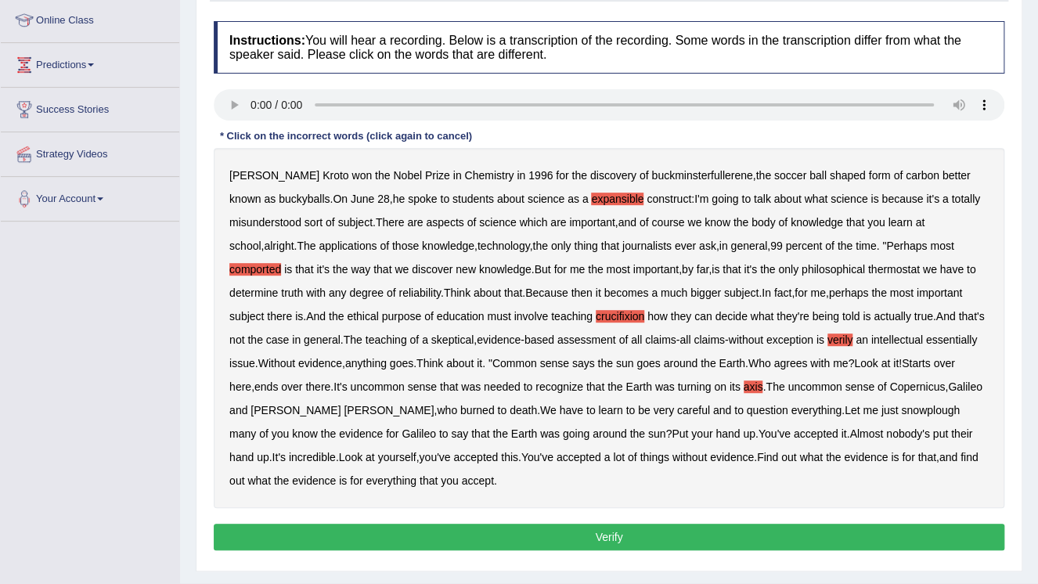
click at [744, 385] on b "axis" at bounding box center [754, 387] width 20 height 13
click at [744, 388] on b "axis" at bounding box center [754, 387] width 20 height 13
click at [901, 409] on b "snowplough" at bounding box center [930, 410] width 59 height 13
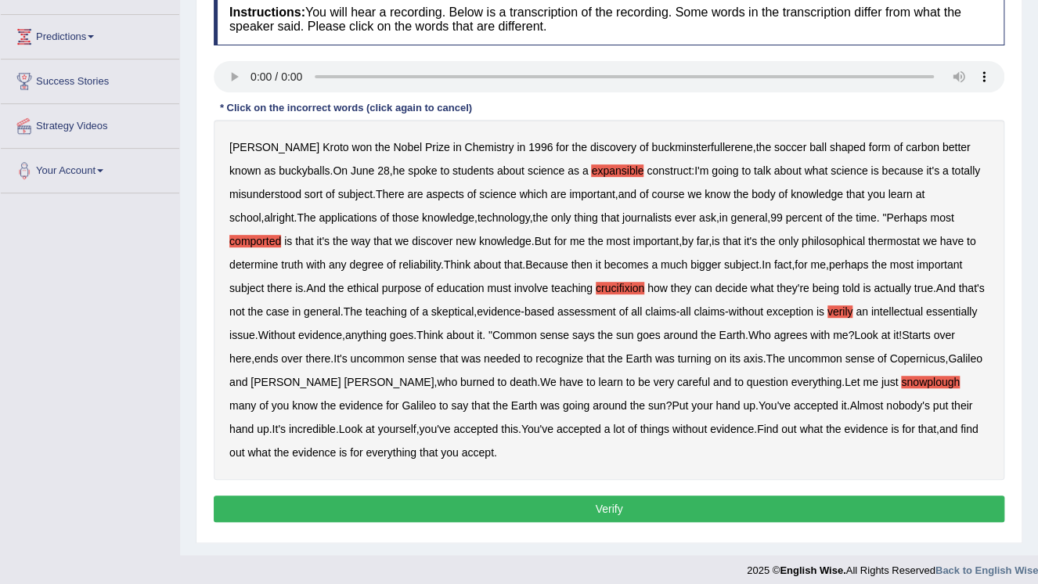
scroll to position [251, 0]
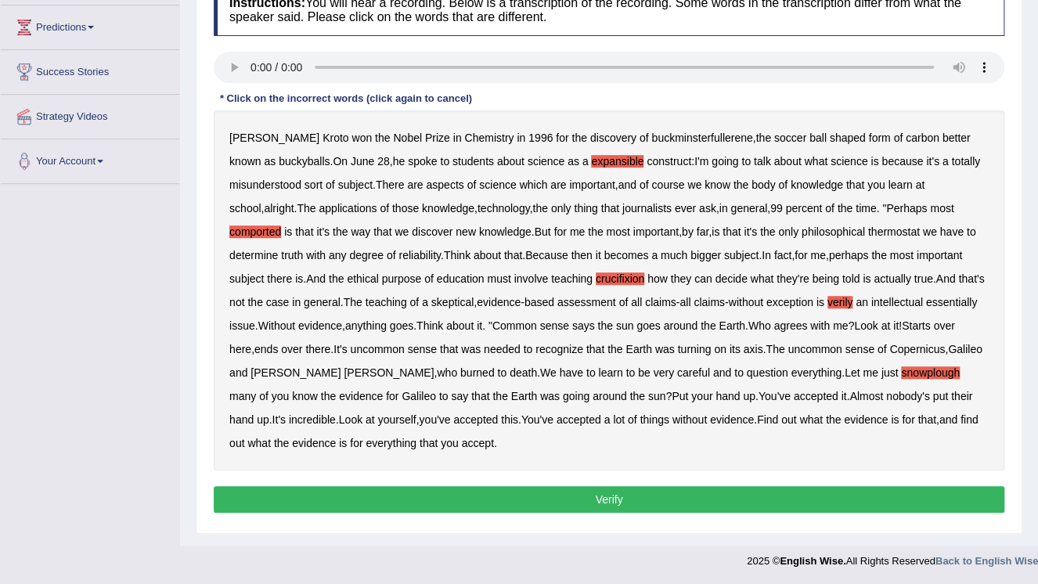
click at [598, 488] on button "Verify" at bounding box center [609, 499] width 791 height 27
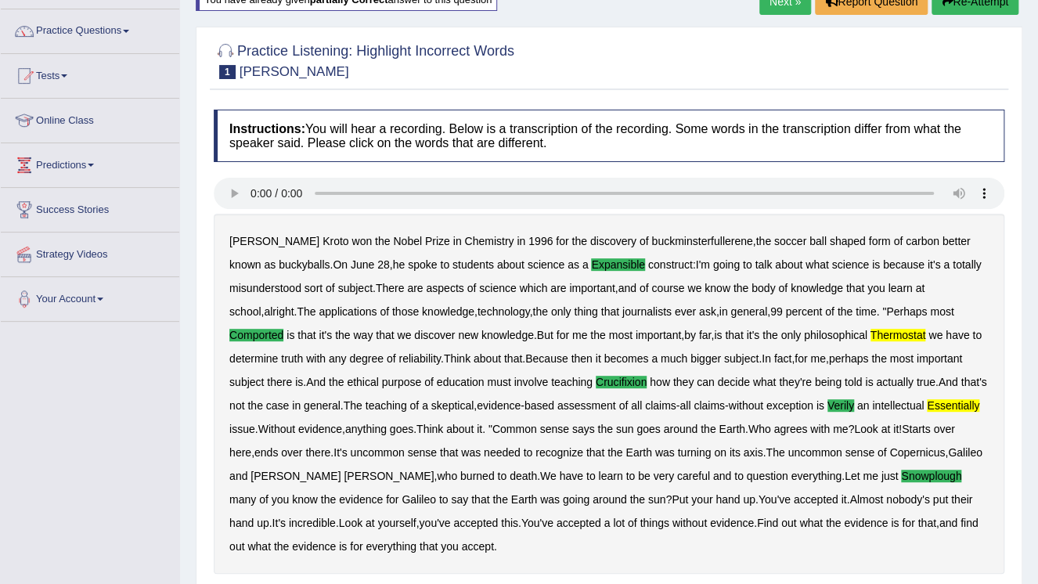
scroll to position [50, 0]
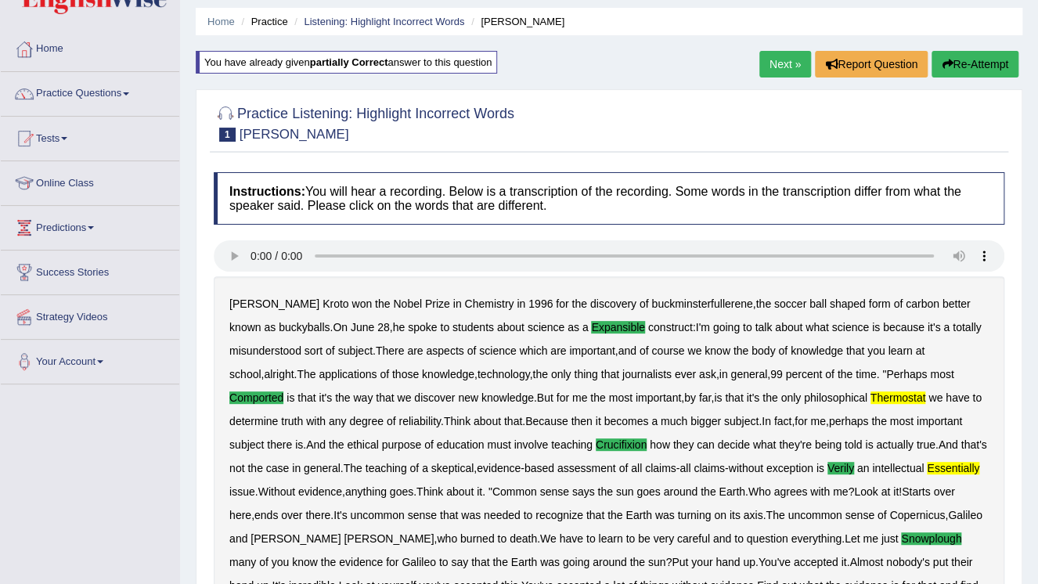
click at [988, 62] on button "Re-Attempt" at bounding box center [975, 64] width 87 height 27
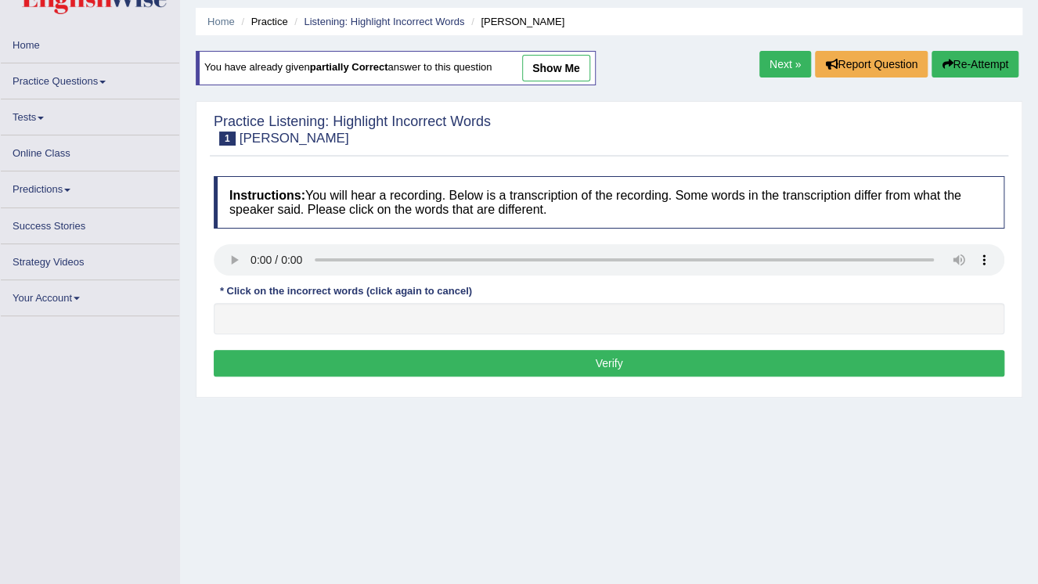
scroll to position [50, 0]
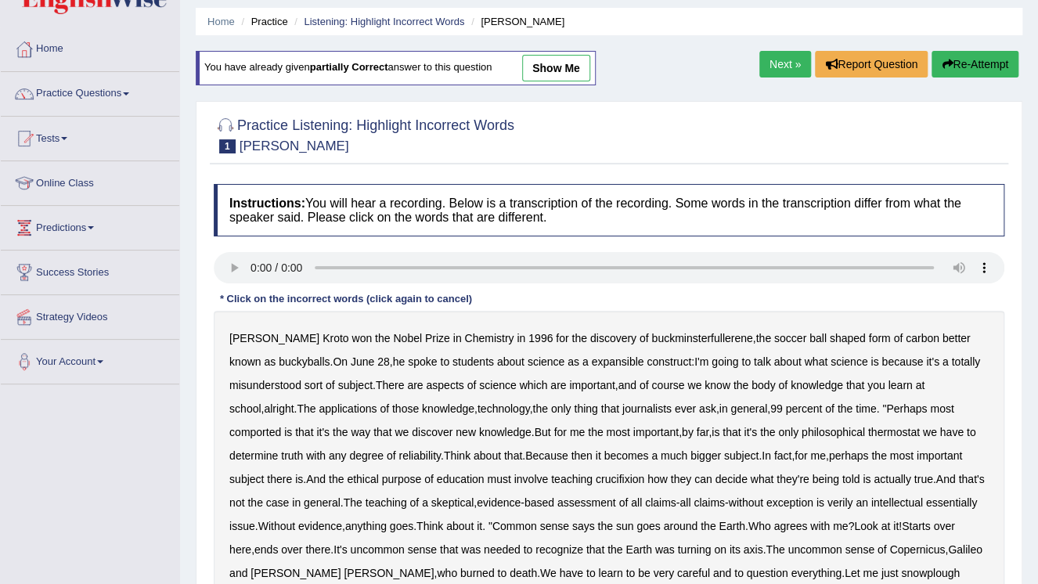
click at [591, 358] on b "expansible" at bounding box center [617, 362] width 52 height 13
click at [281, 426] on b "comported" at bounding box center [255, 432] width 52 height 13
click at [295, 429] on b "that" at bounding box center [304, 432] width 18 height 13
click at [295, 428] on b "that" at bounding box center [304, 432] width 18 height 13
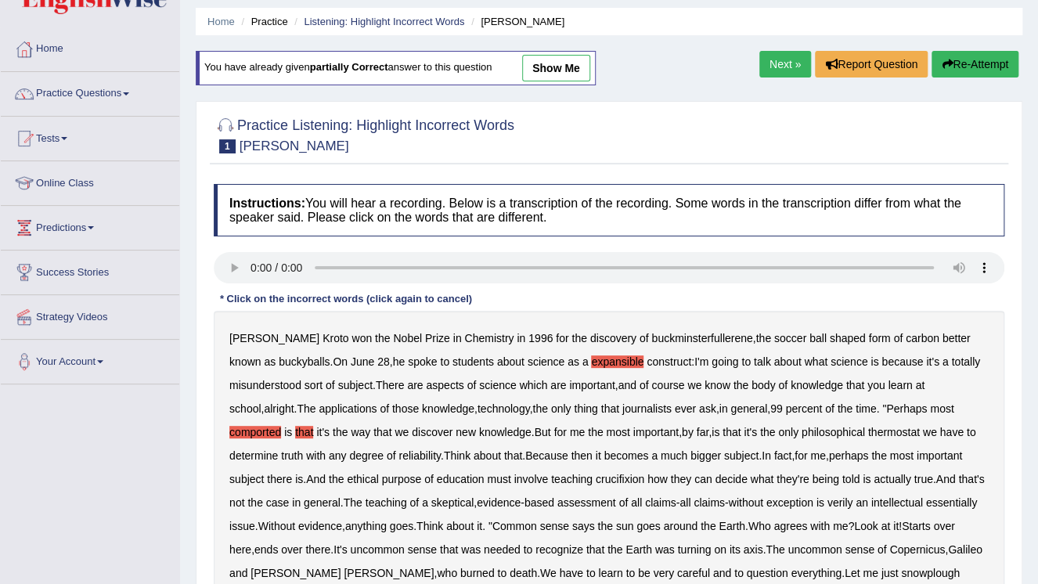
click at [295, 428] on b "that" at bounding box center [304, 432] width 18 height 13
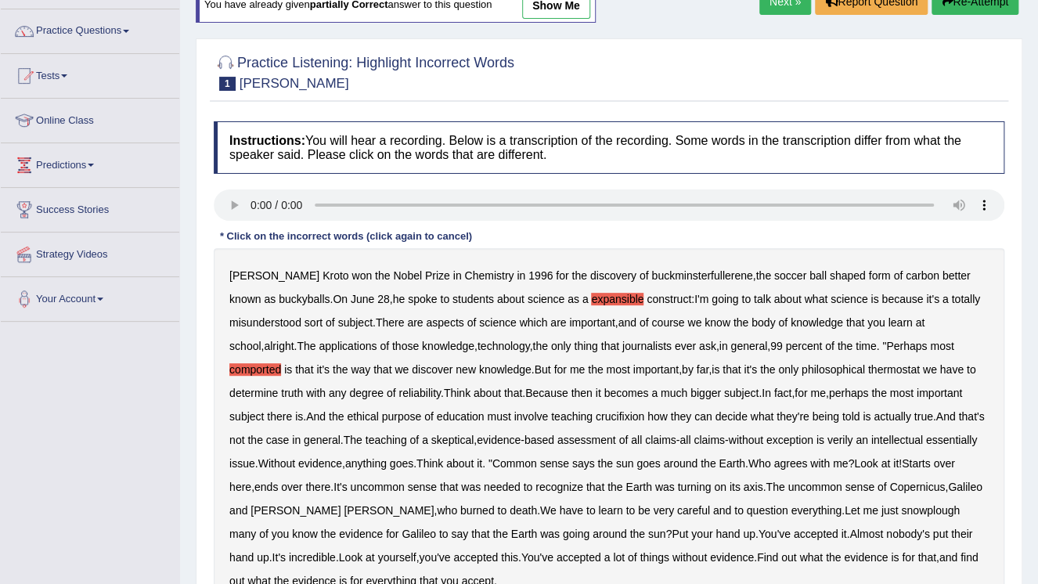
scroll to position [175, 0]
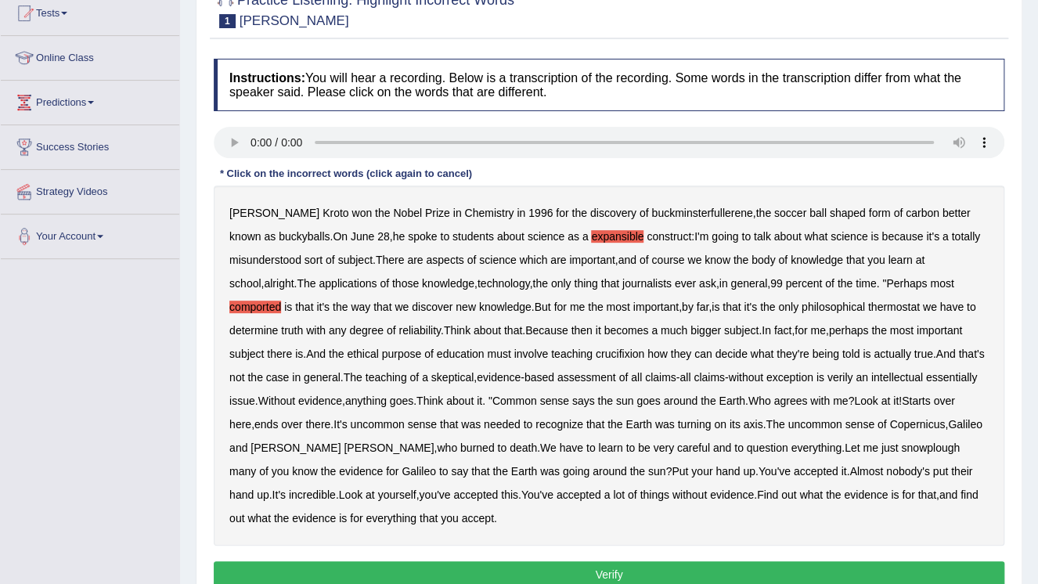
click at [596, 351] on b "crucifixion" at bounding box center [620, 354] width 49 height 13
click at [440, 374] on b "skeptical" at bounding box center [453, 377] width 42 height 13
click at [432, 378] on b "skeptical" at bounding box center [453, 377] width 42 height 13
click at [832, 376] on b "verily" at bounding box center [841, 377] width 26 height 13
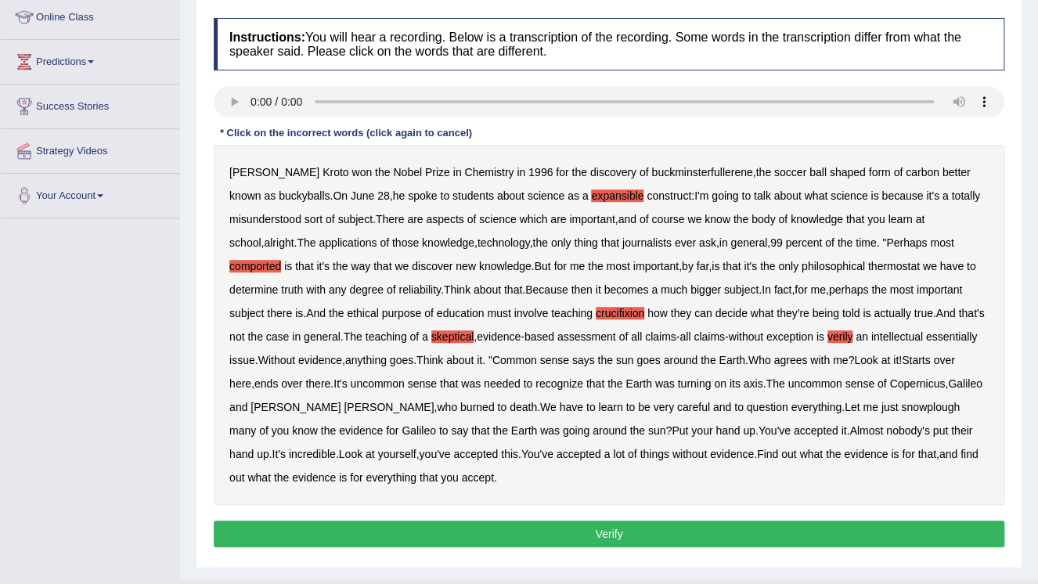
scroll to position [238, 0]
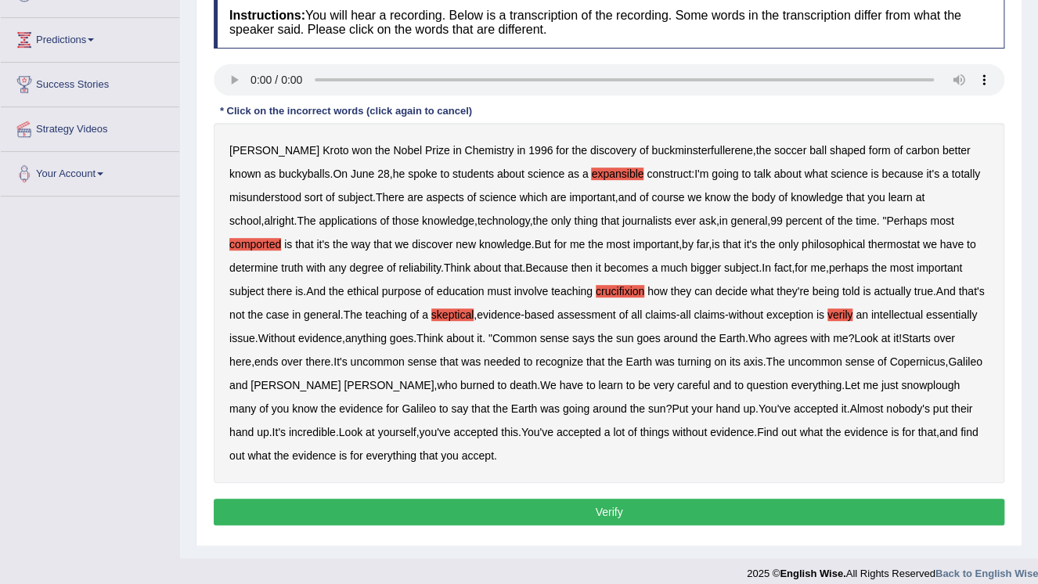
click at [607, 512] on button "Verify" at bounding box center [609, 512] width 791 height 27
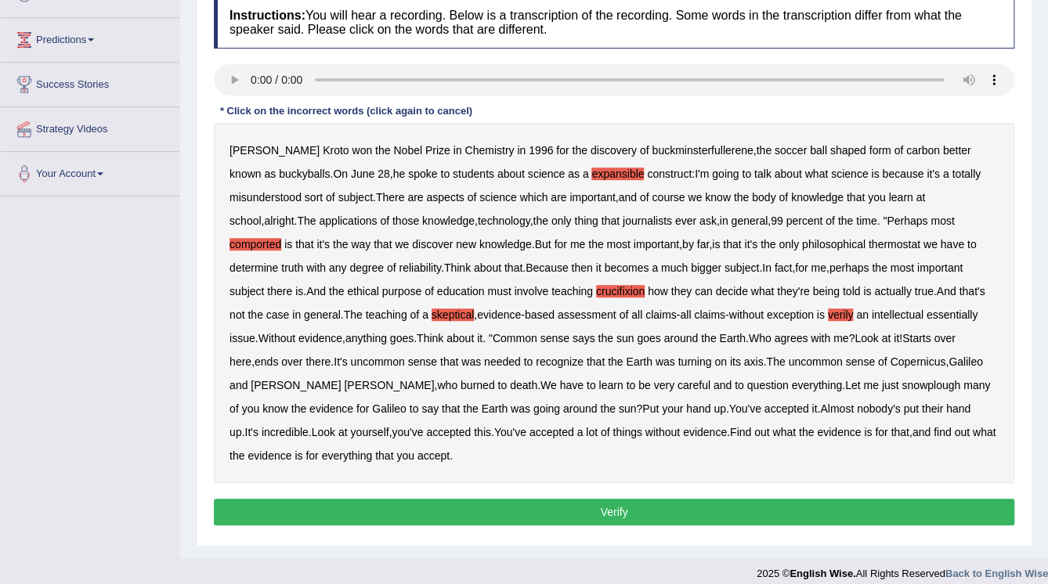
click at [607, 346] on body "Toggle navigation Home Practice Questions Speaking Practice Read Aloud Repeat S…" at bounding box center [524, 54] width 1048 height 584
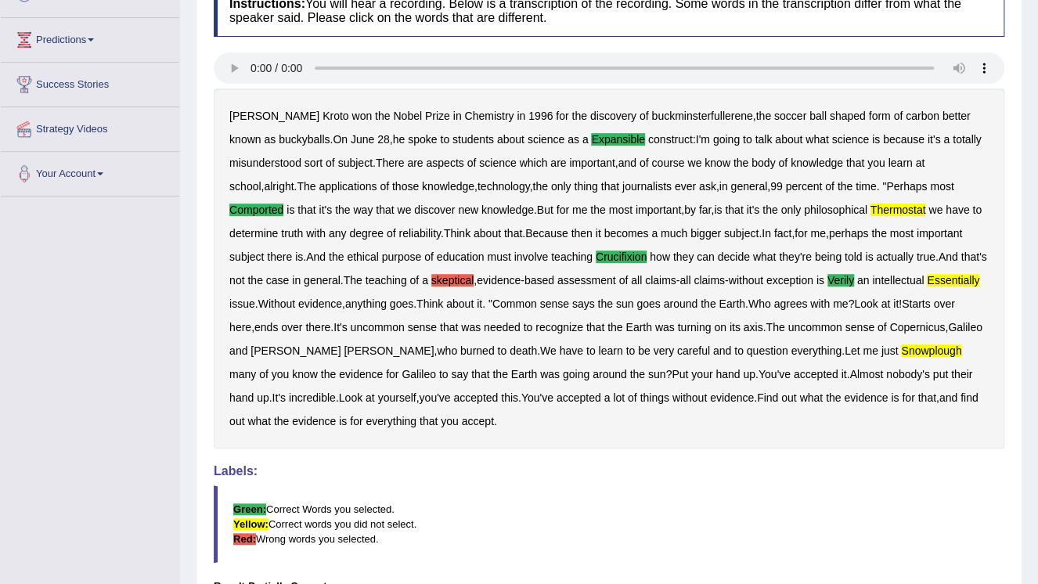
click at [474, 275] on b "skeptical" at bounding box center [453, 280] width 42 height 13
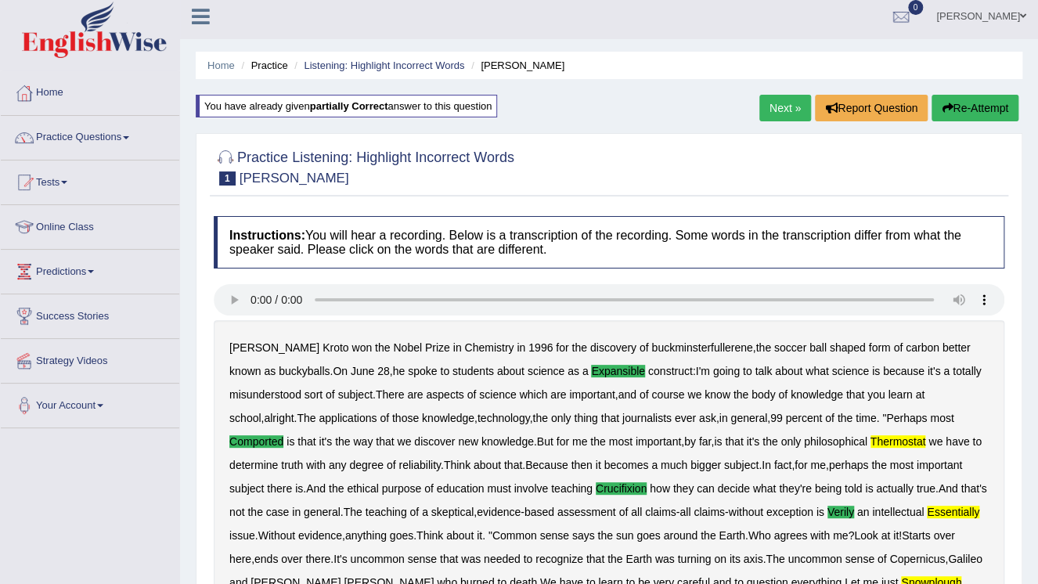
scroll to position [0, 0]
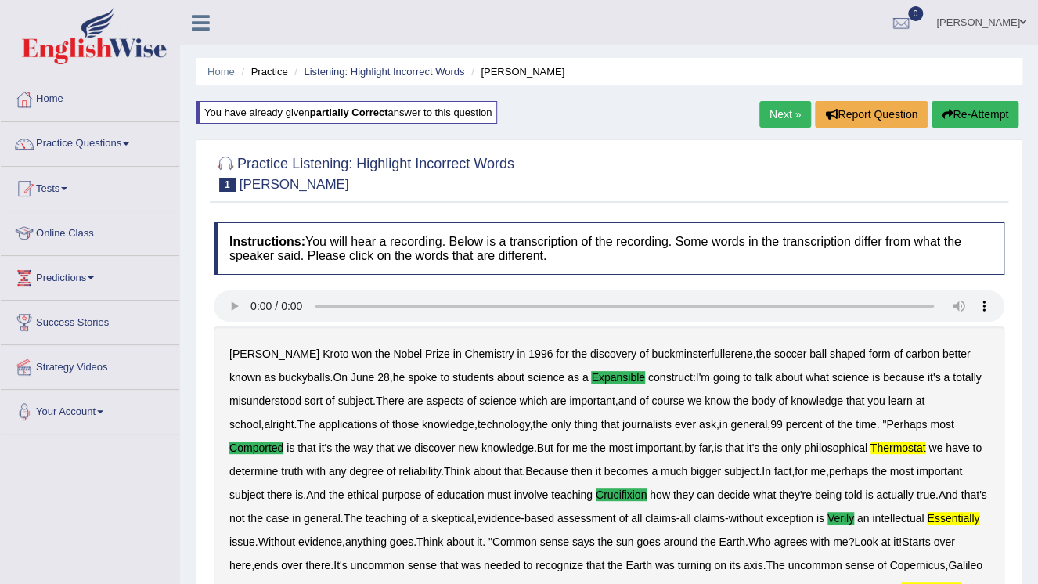
click at [981, 113] on button "Re-Attempt" at bounding box center [975, 114] width 87 height 27
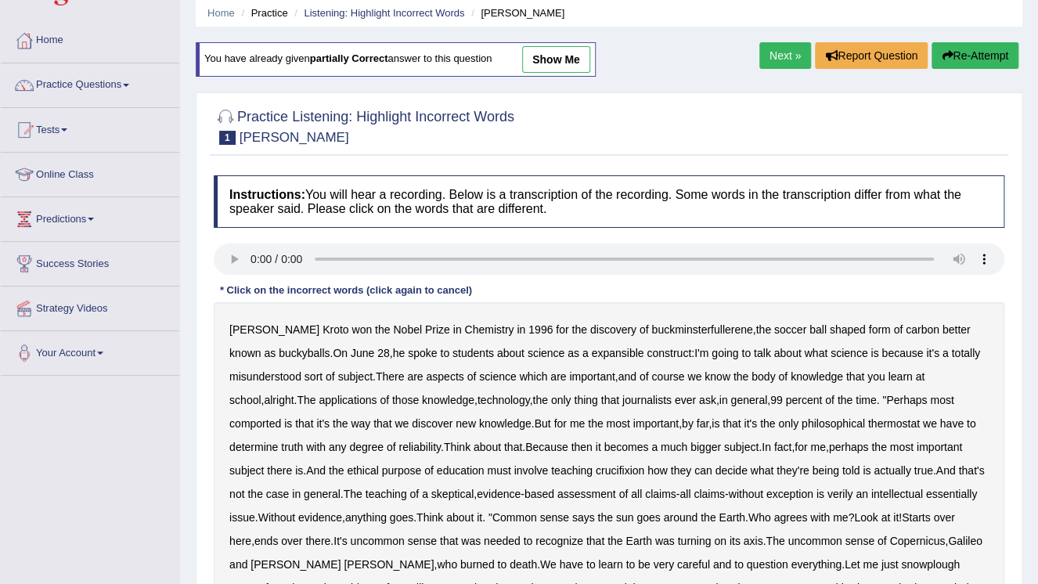
scroll to position [63, 0]
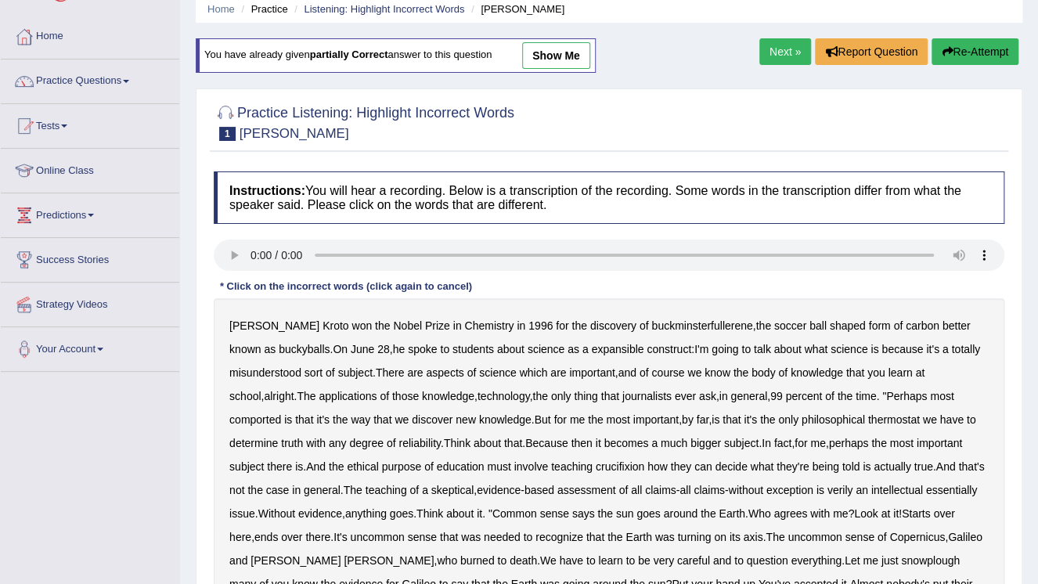
click at [591, 348] on b "expansible" at bounding box center [617, 349] width 52 height 13
click at [281, 413] on b "comported" at bounding box center [255, 419] width 52 height 13
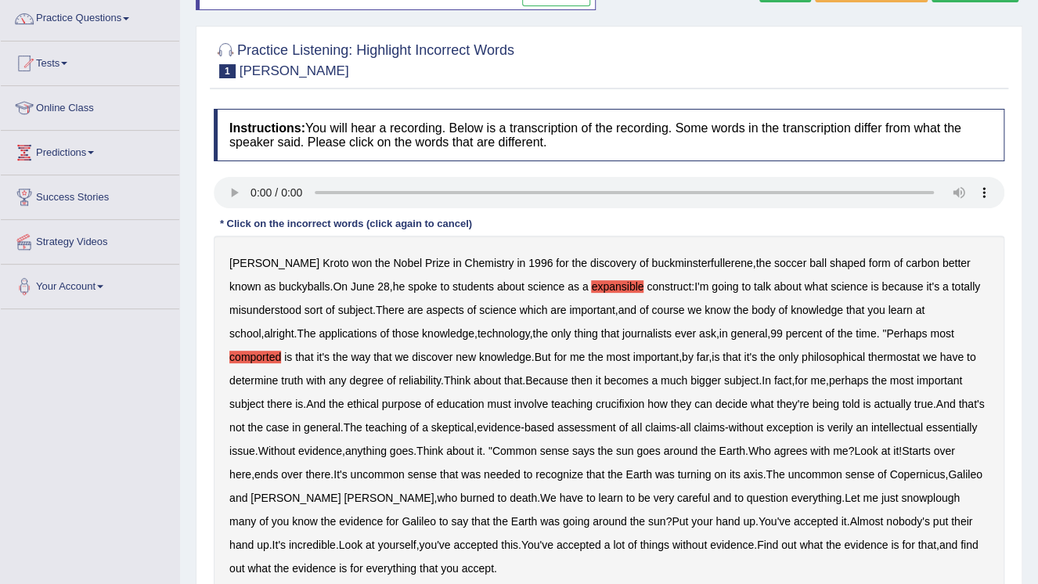
scroll to position [188, 0]
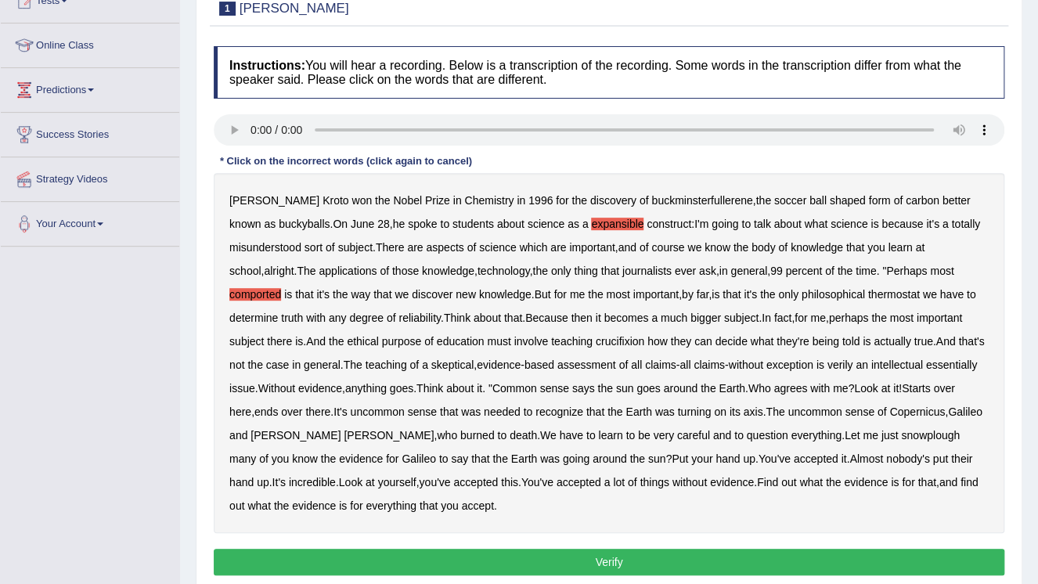
click at [596, 340] on b "crucifixion" at bounding box center [620, 341] width 49 height 13
click at [833, 364] on b "verily" at bounding box center [841, 365] width 26 height 13
click at [901, 432] on b "snowplough" at bounding box center [930, 435] width 59 height 13
click at [412, 563] on button "Verify" at bounding box center [609, 562] width 791 height 27
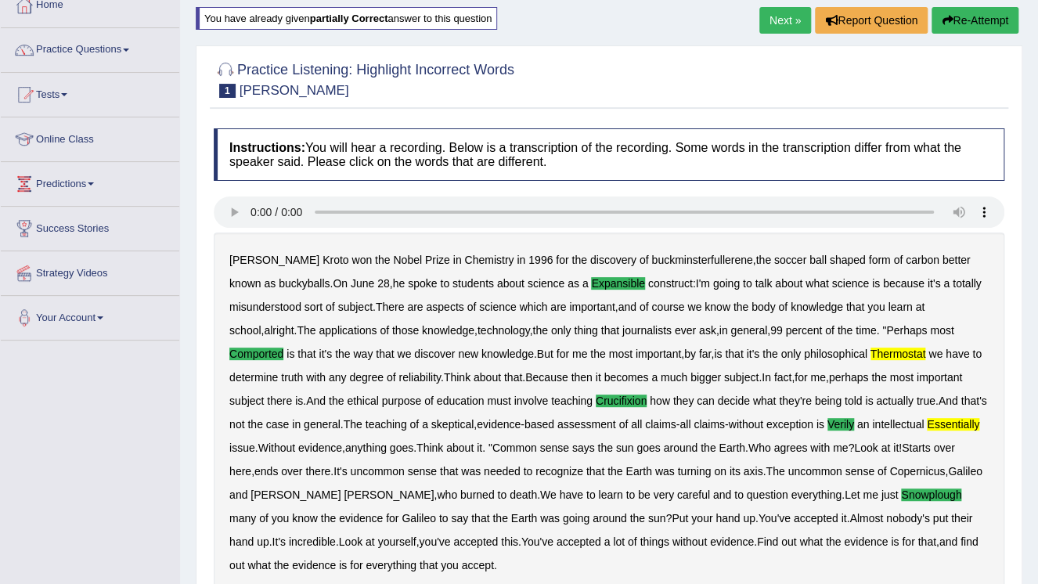
scroll to position [63, 0]
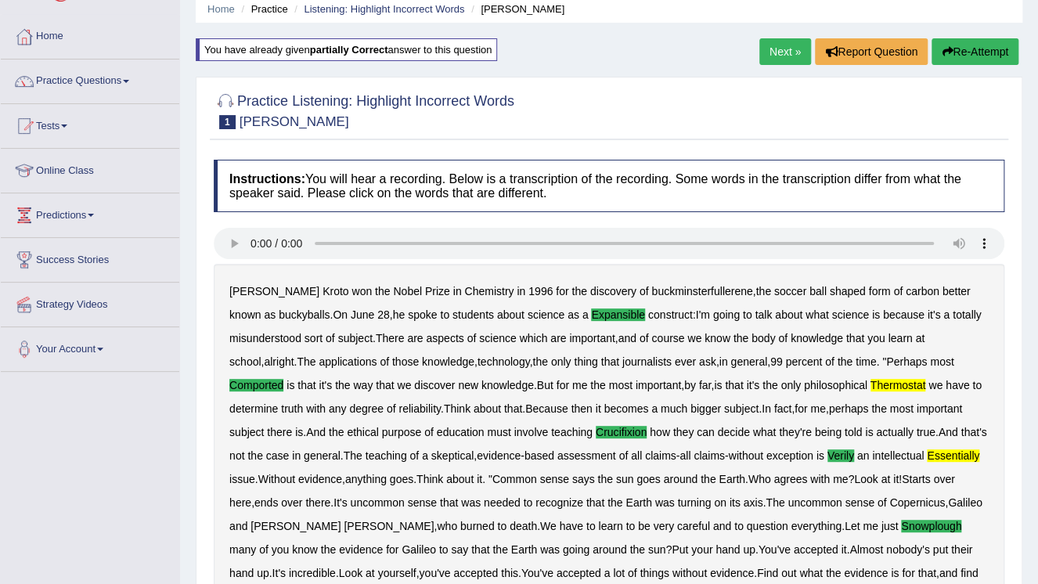
click at [976, 51] on button "Re-Attempt" at bounding box center [975, 51] width 87 height 27
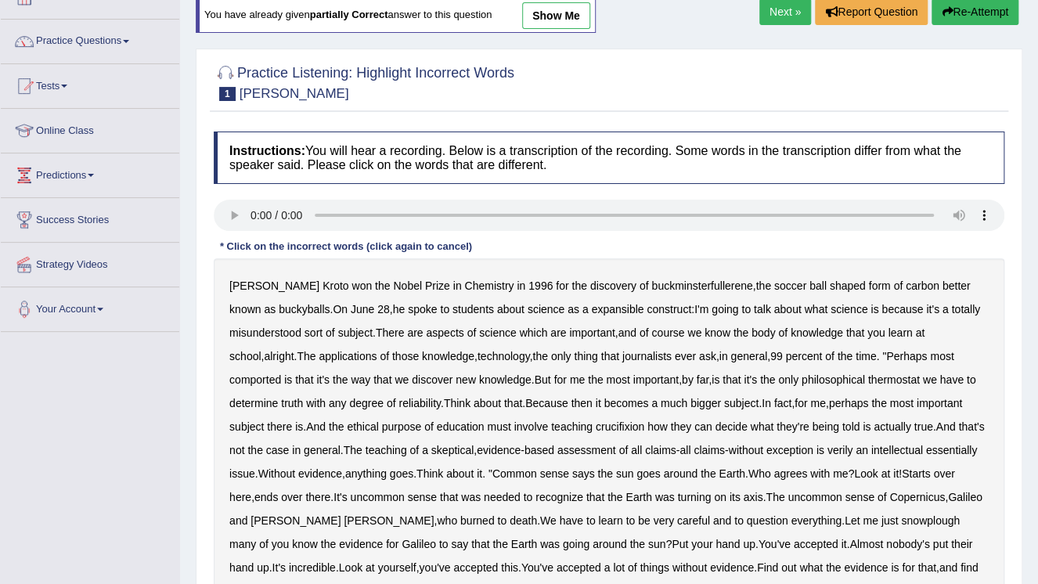
scroll to position [125, 0]
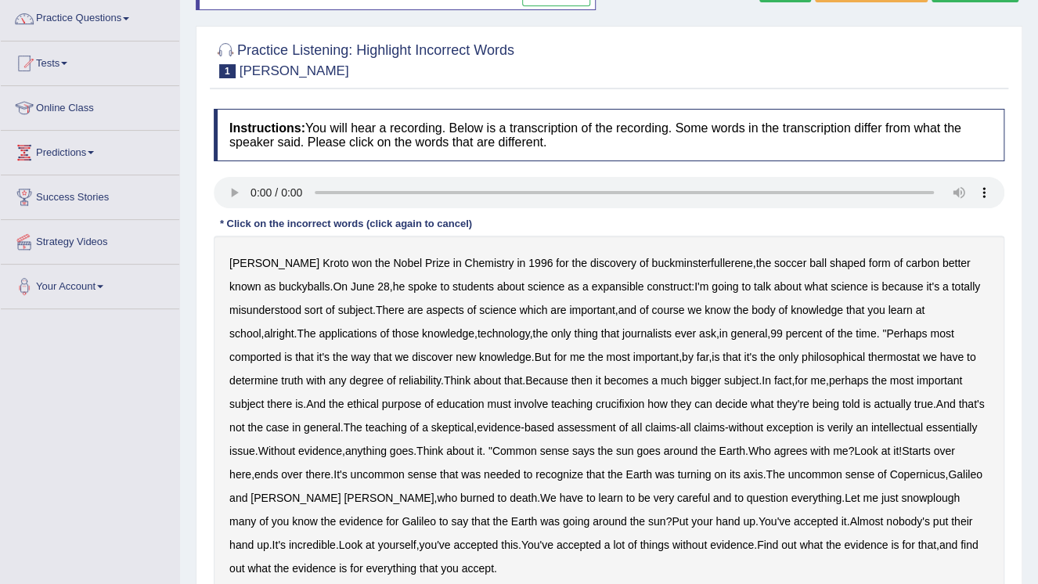
click at [591, 287] on b "expansible" at bounding box center [617, 286] width 52 height 13
click at [281, 351] on b "comported" at bounding box center [255, 357] width 52 height 13
click at [601, 404] on b "crucifixion" at bounding box center [620, 404] width 49 height 13
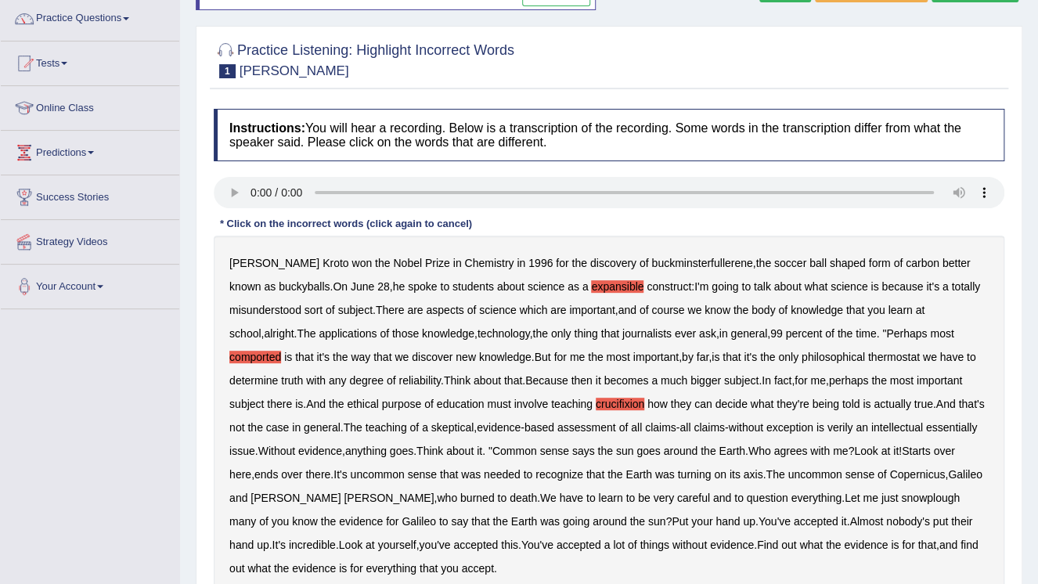
click at [828, 427] on b "verily" at bounding box center [841, 427] width 26 height 13
click at [836, 427] on b "verily" at bounding box center [841, 427] width 26 height 13
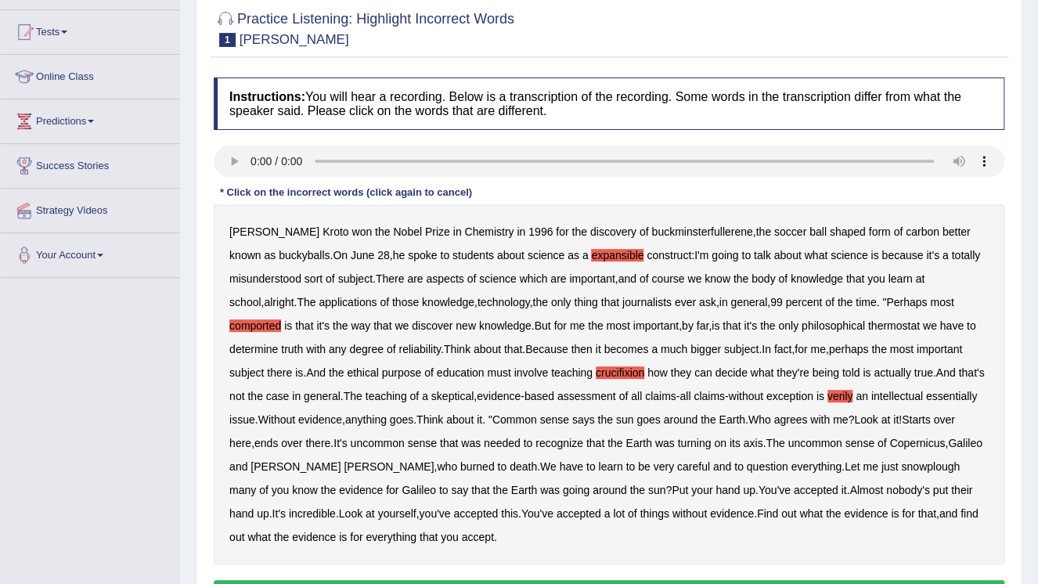
scroll to position [188, 0]
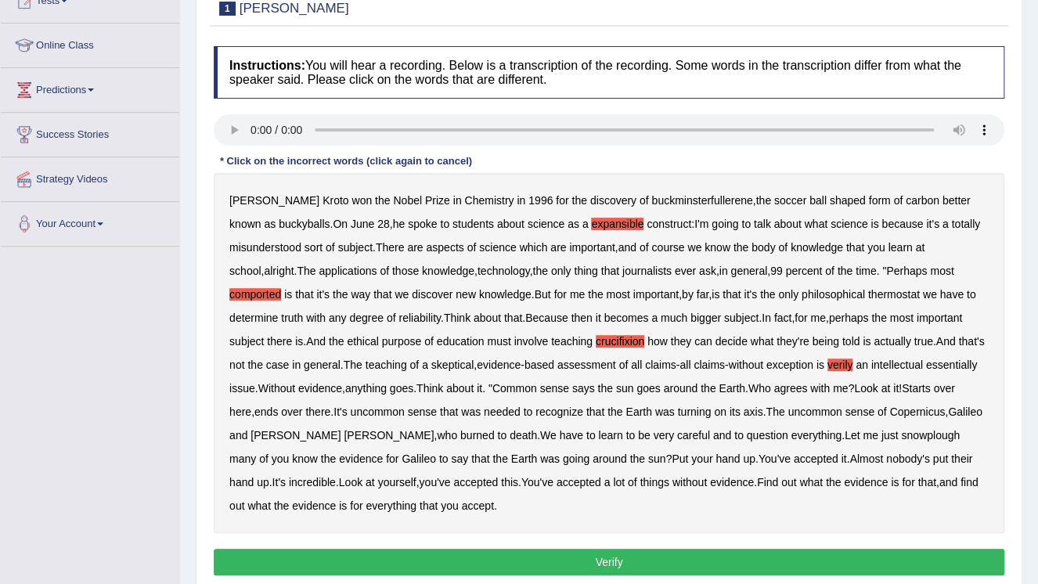
click at [605, 549] on button "Verify" at bounding box center [609, 562] width 791 height 27
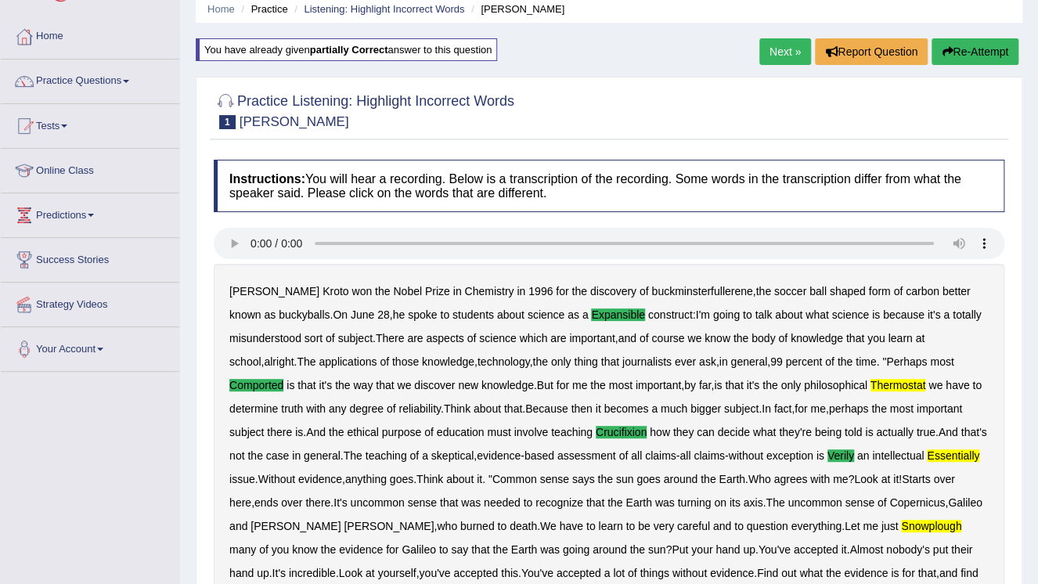
scroll to position [63, 0]
click at [965, 39] on button "Re-Attempt" at bounding box center [975, 51] width 87 height 27
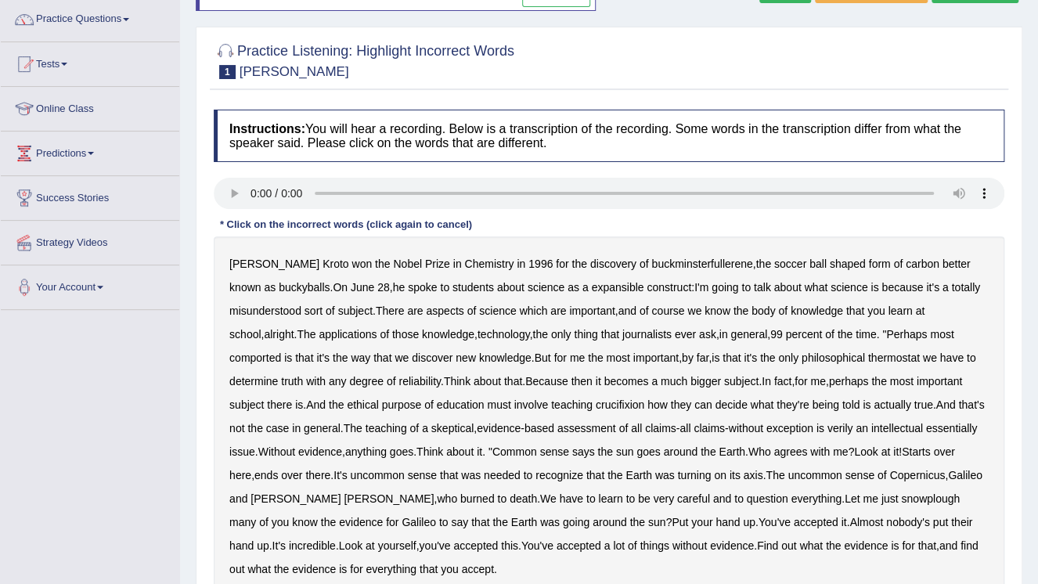
scroll to position [125, 0]
click at [591, 280] on b "expansible" at bounding box center [617, 286] width 52 height 13
click at [281, 351] on b "comported" at bounding box center [255, 357] width 52 height 13
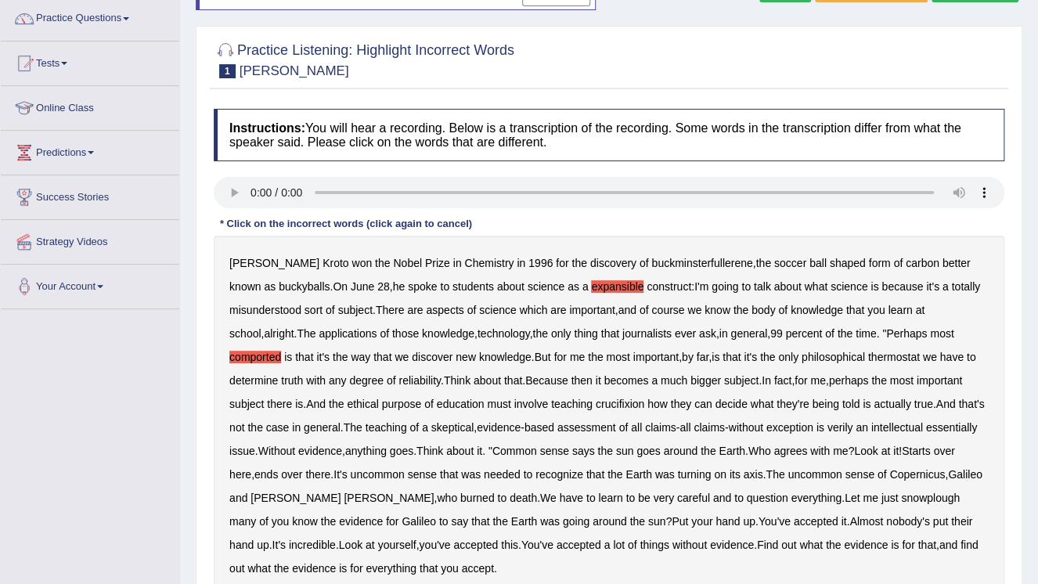
click at [281, 351] on b "comported" at bounding box center [255, 357] width 52 height 13
click at [965, 329] on div "Harold Kroto won the Nobel Prize in Chemistry in 1996 for the discovery of buck…" at bounding box center [609, 416] width 791 height 360
click at [281, 351] on b "comported" at bounding box center [255, 357] width 52 height 13
click at [869, 359] on b "thermostat" at bounding box center [895, 357] width 52 height 13
click at [596, 403] on b "crucifixion" at bounding box center [620, 404] width 49 height 13
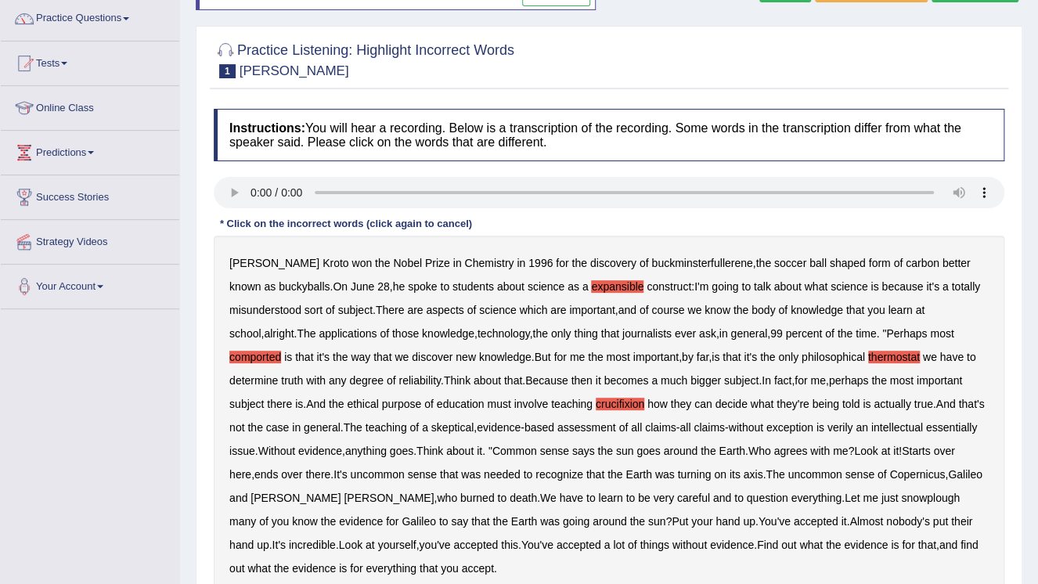
click at [828, 425] on b "verily" at bounding box center [841, 427] width 26 height 13
click at [901, 495] on b "snowplough" at bounding box center [930, 498] width 59 height 13
click at [901, 493] on b "snowplough" at bounding box center [930, 498] width 59 height 13
click at [901, 492] on b "snowplough" at bounding box center [930, 498] width 59 height 13
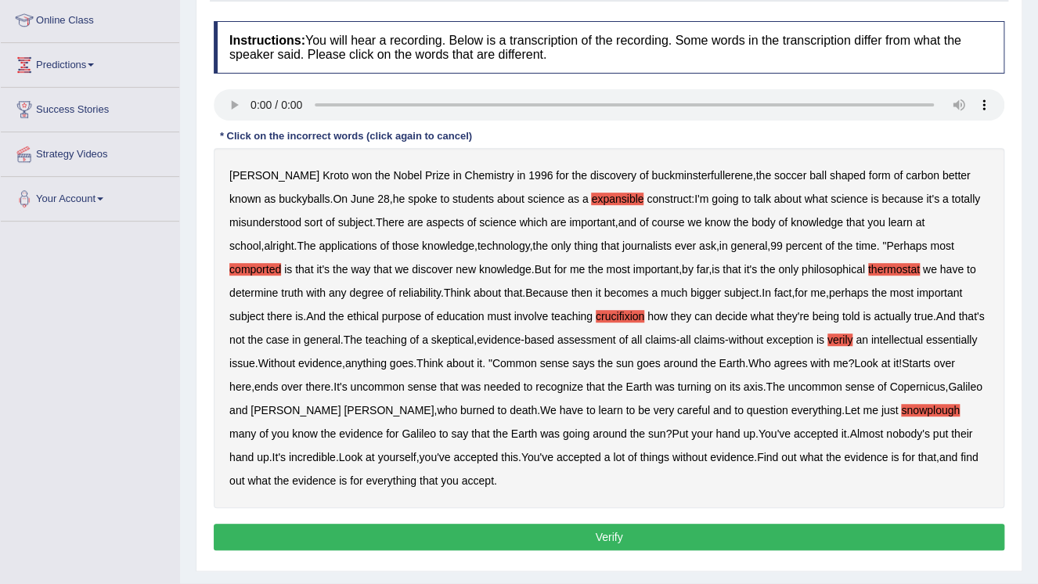
scroll to position [251, 0]
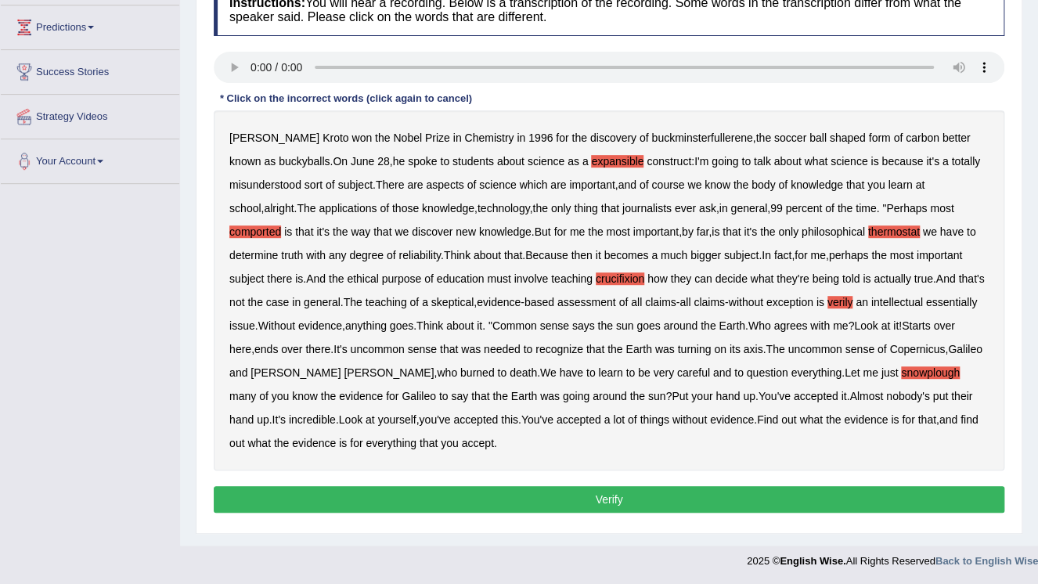
click at [608, 497] on button "Verify" at bounding box center [609, 499] width 791 height 27
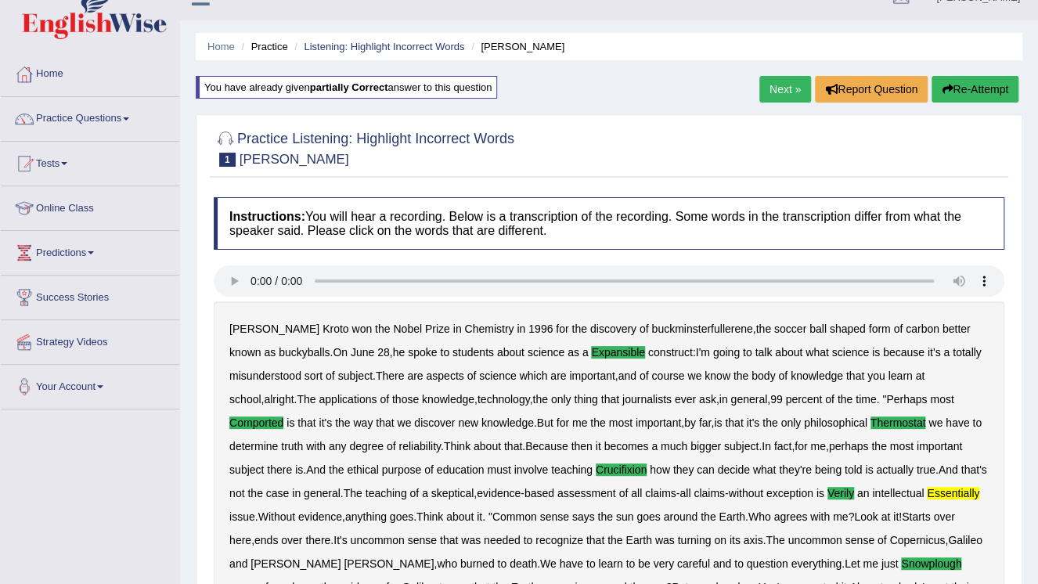
scroll to position [0, 0]
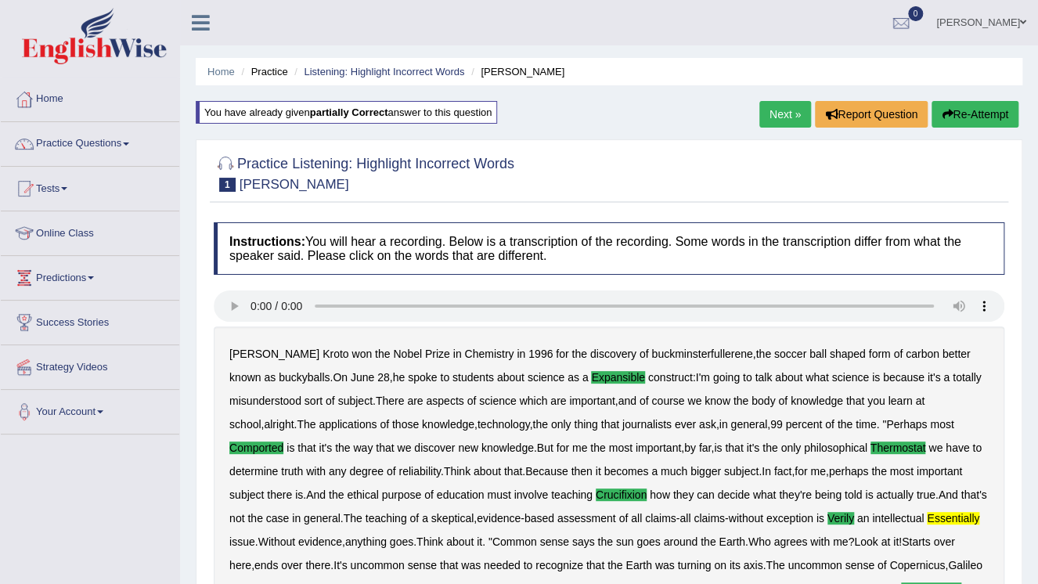
click at [987, 114] on button "Re-Attempt" at bounding box center [975, 114] width 87 height 27
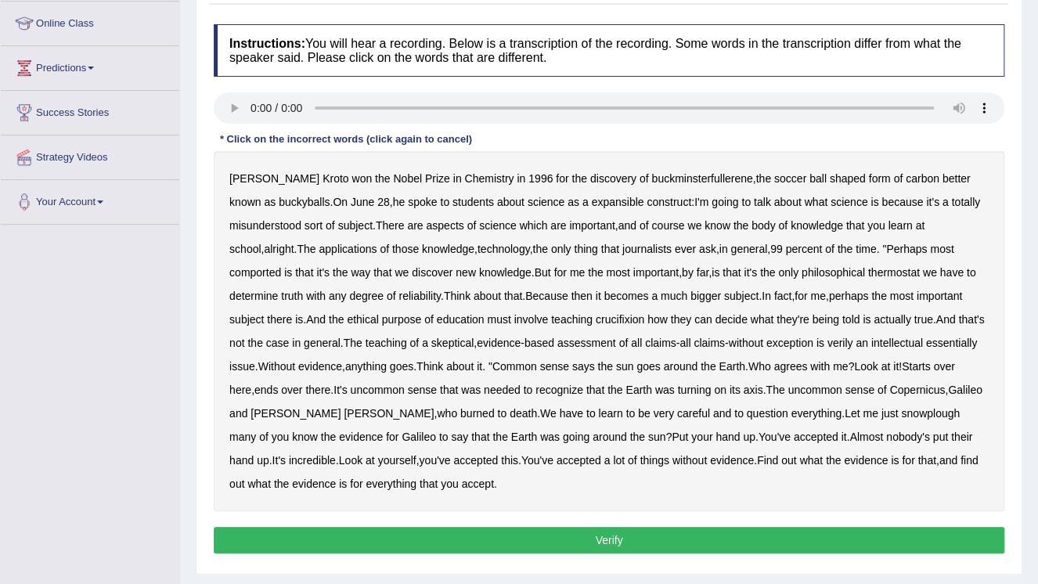
scroll to position [251, 0]
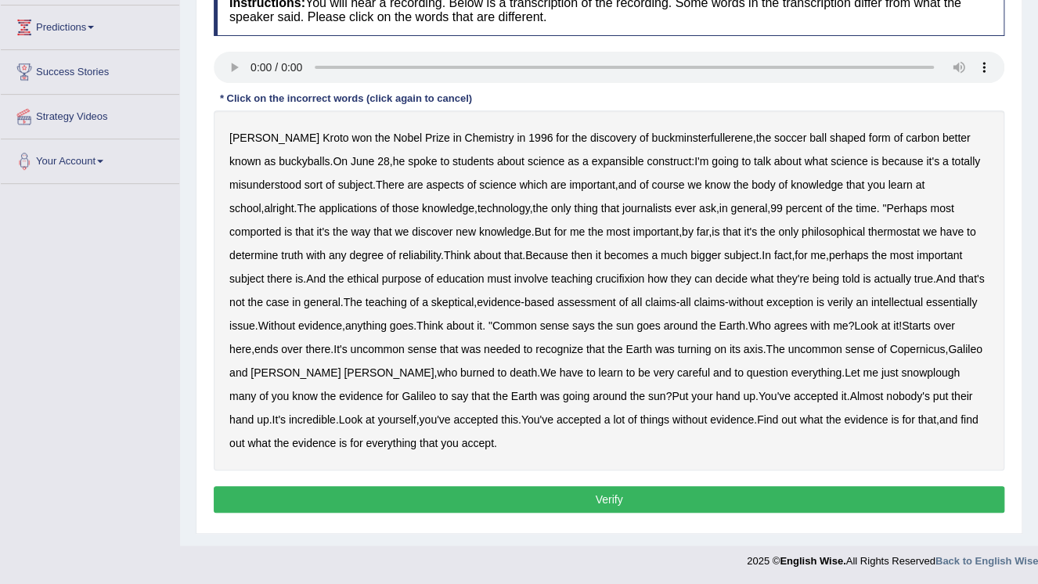
click at [591, 161] on b "expansible" at bounding box center [617, 161] width 52 height 13
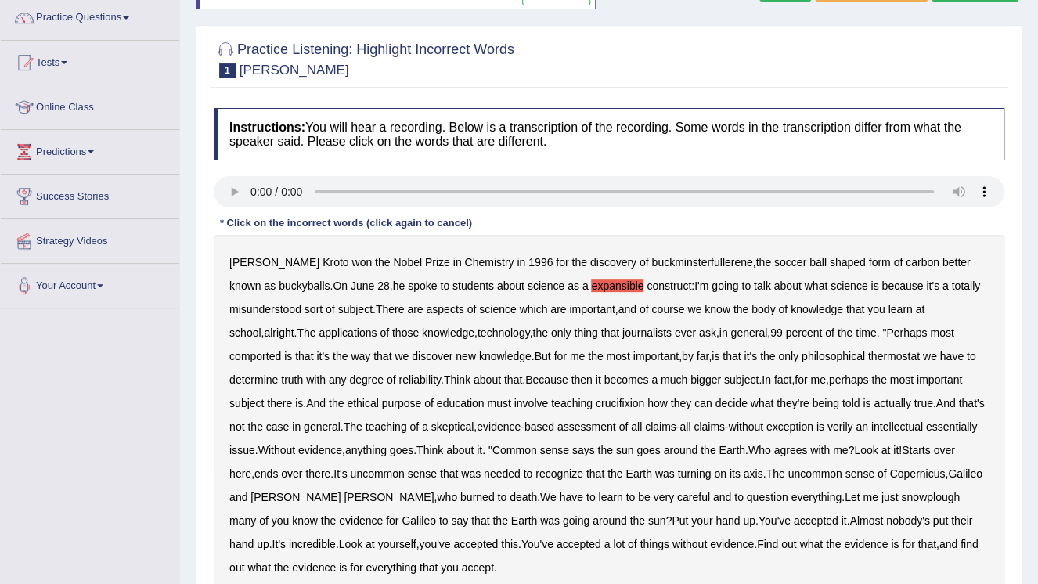
scroll to position [0, 0]
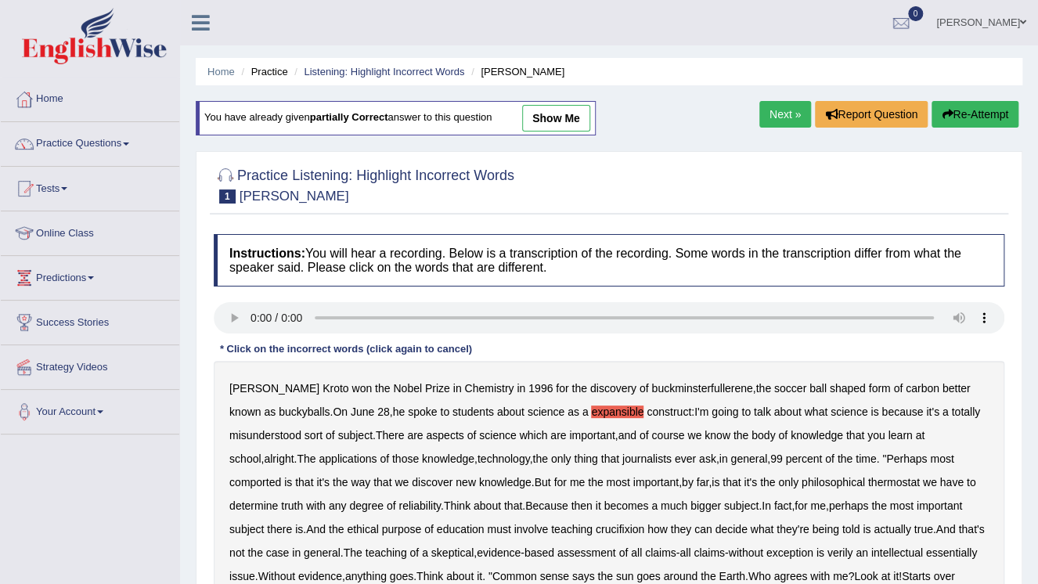
click at [1025, 23] on span at bounding box center [1023, 22] width 6 height 10
click at [1021, 21] on span at bounding box center [1023, 22] width 6 height 10
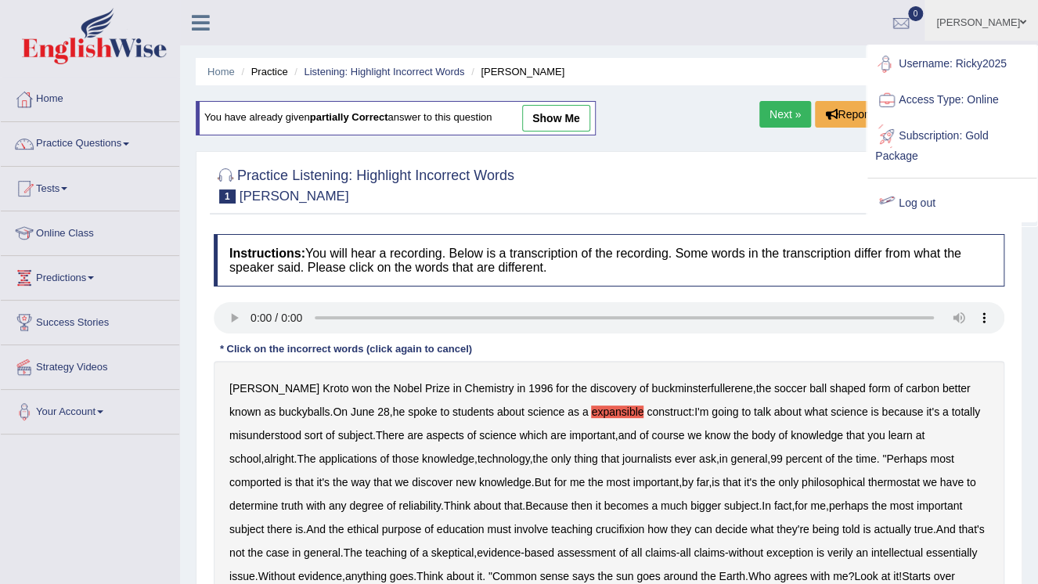
click at [934, 210] on link "Log out" at bounding box center [952, 204] width 169 height 36
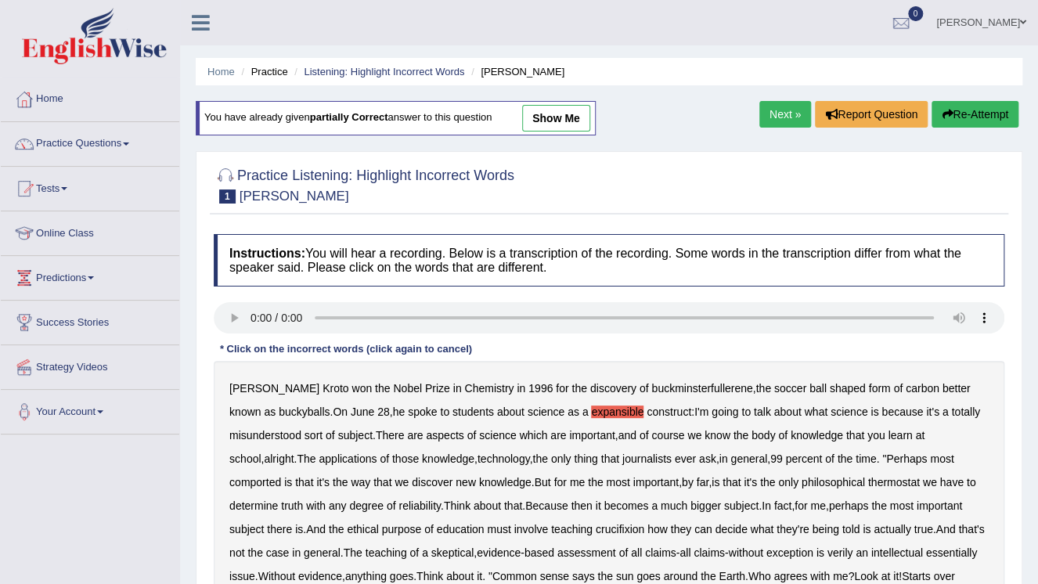
click at [934, 210] on div "Practice Listening: Highlight Incorrect Words 1 Harold" at bounding box center [609, 187] width 799 height 55
